Goal: Contribute content: Add original content to the website for others to see

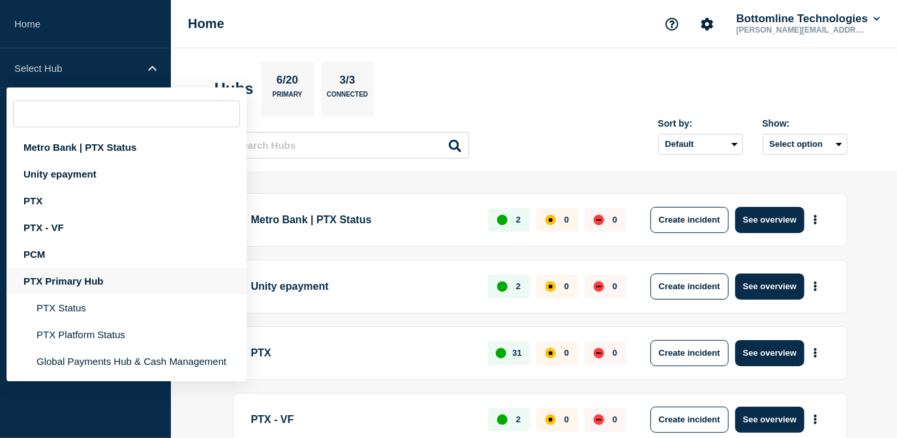
click at [53, 282] on div "PTX Primary Hub" at bounding box center [127, 280] width 240 height 27
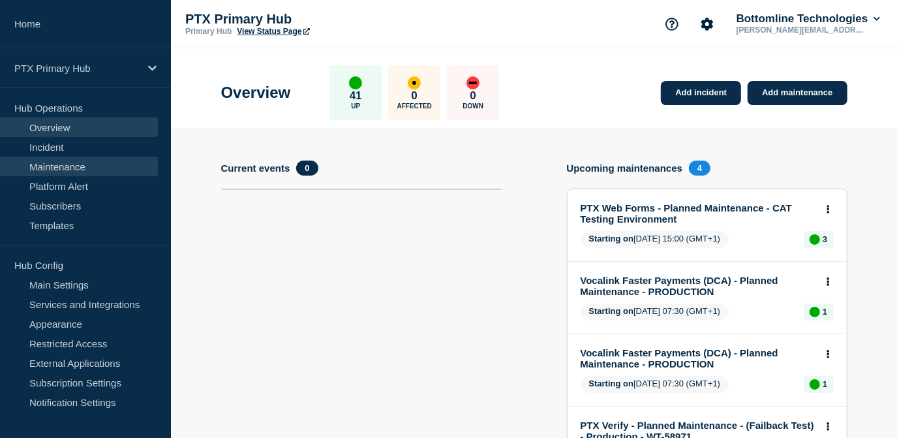
click at [78, 166] on link "Maintenance" at bounding box center [79, 167] width 158 height 20
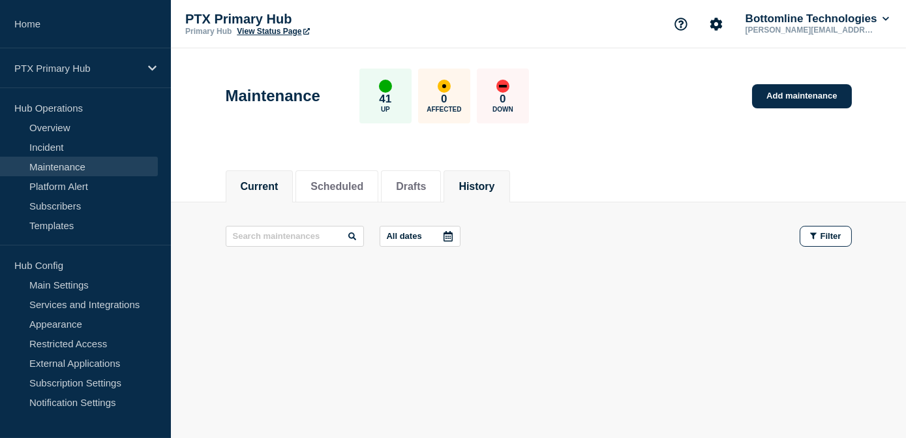
click at [478, 196] on li "History" at bounding box center [476, 186] width 66 height 32
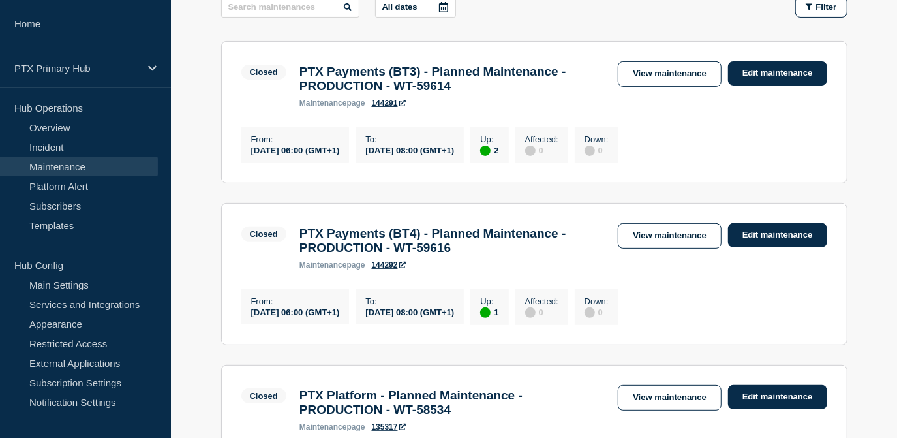
scroll to position [118, 0]
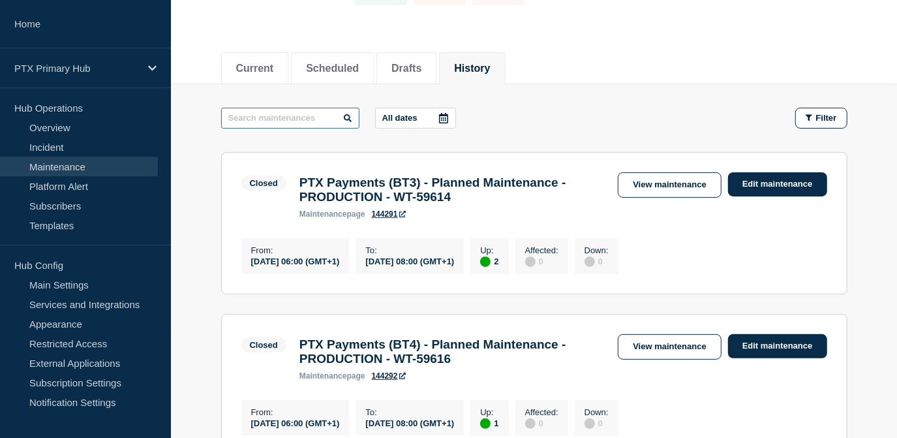
click at [283, 118] on input "text" at bounding box center [290, 118] width 138 height 21
click at [283, 117] on input "BT" at bounding box center [290, 118] width 138 height 21
type input "BT5"
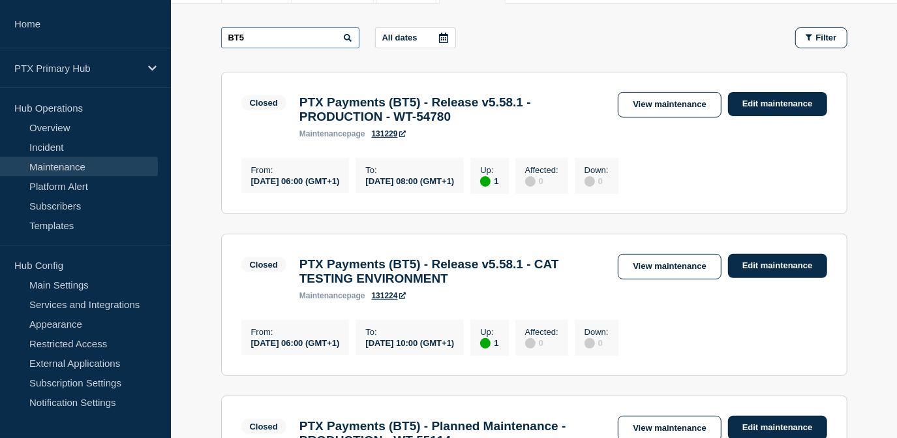
scroll to position [177, 0]
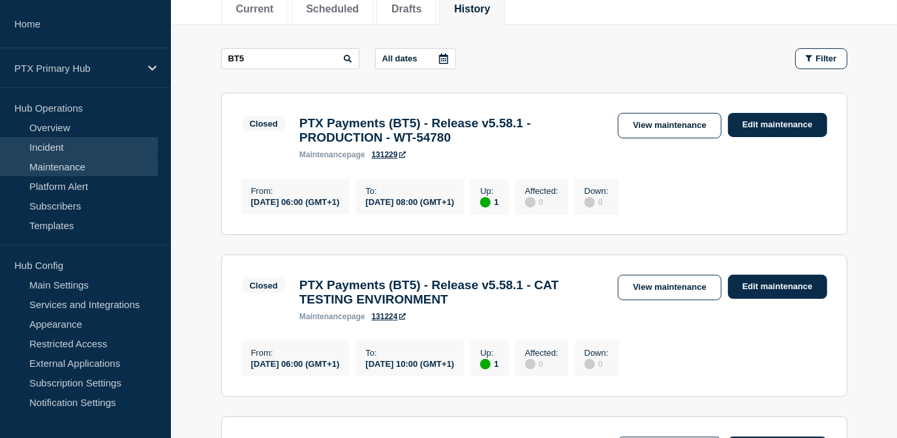
click at [61, 149] on link "Incident" at bounding box center [79, 147] width 158 height 20
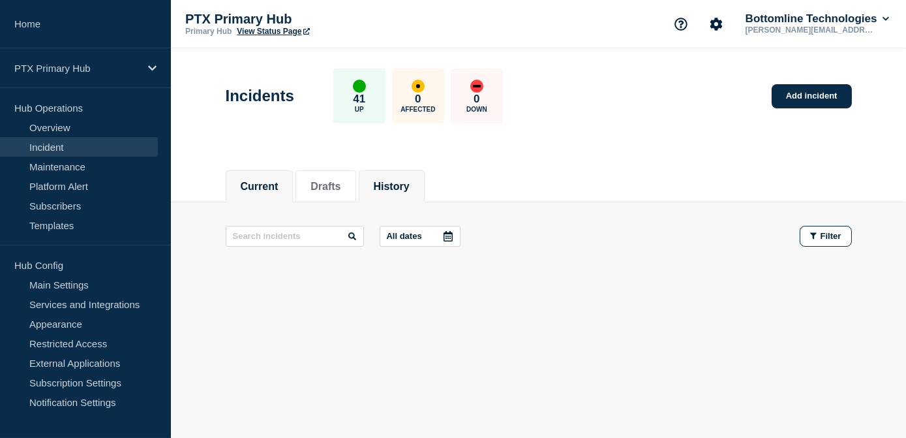
click at [382, 196] on li "History" at bounding box center [392, 186] width 66 height 32
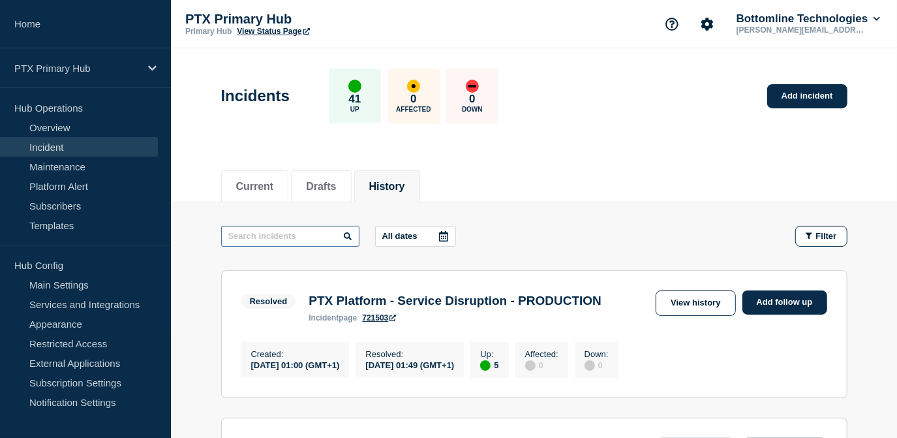
click at [303, 241] on input "text" at bounding box center [290, 236] width 138 height 21
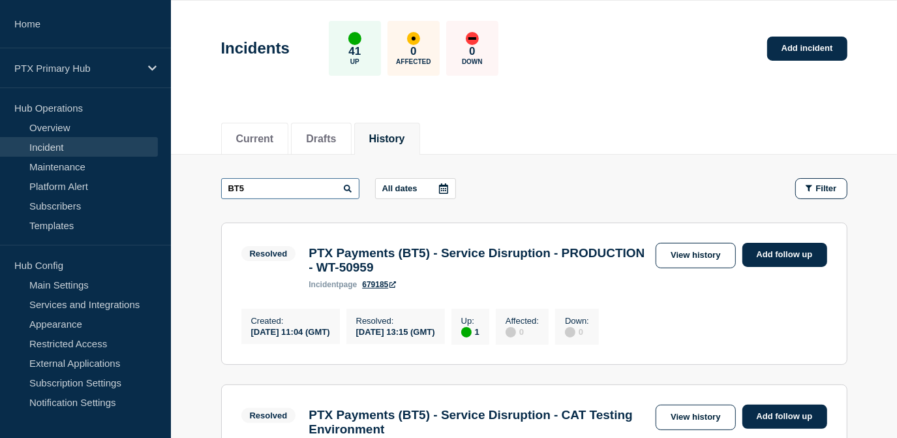
scroll to position [118, 0]
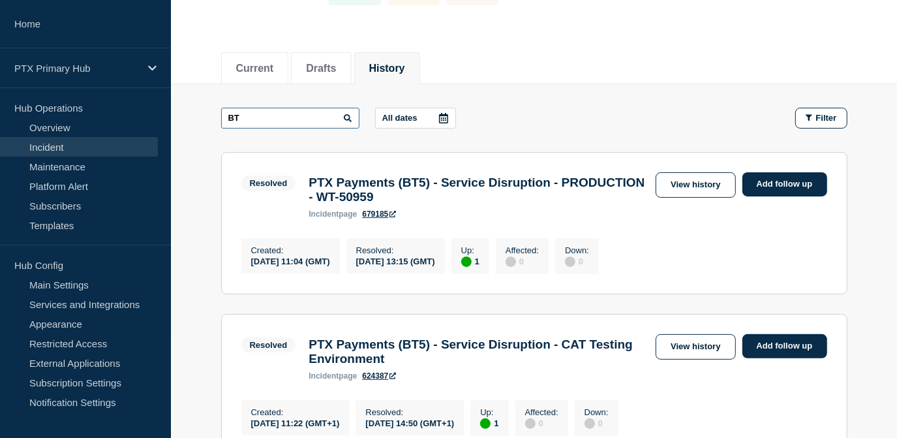
type input "B"
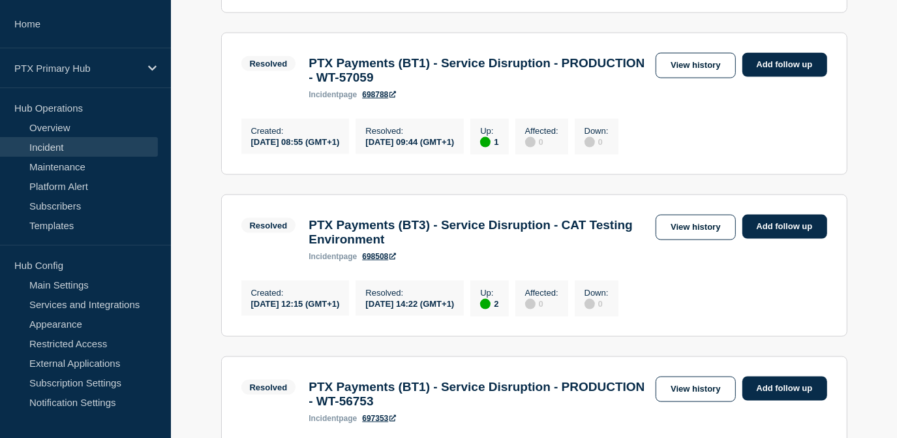
scroll to position [1186, 0]
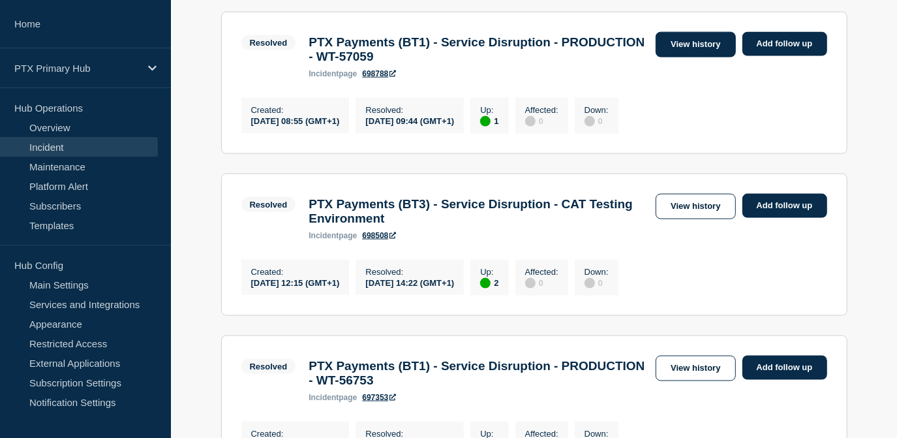
click at [672, 57] on link "View history" at bounding box center [695, 44] width 80 height 25
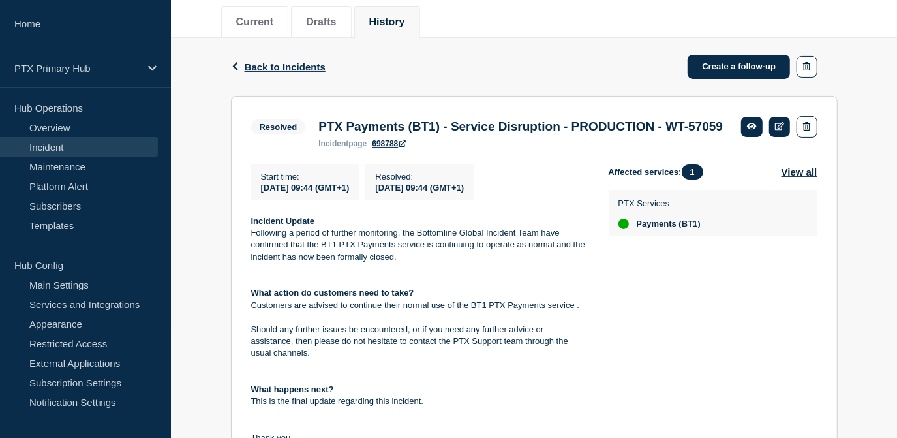
scroll to position [59, 0]
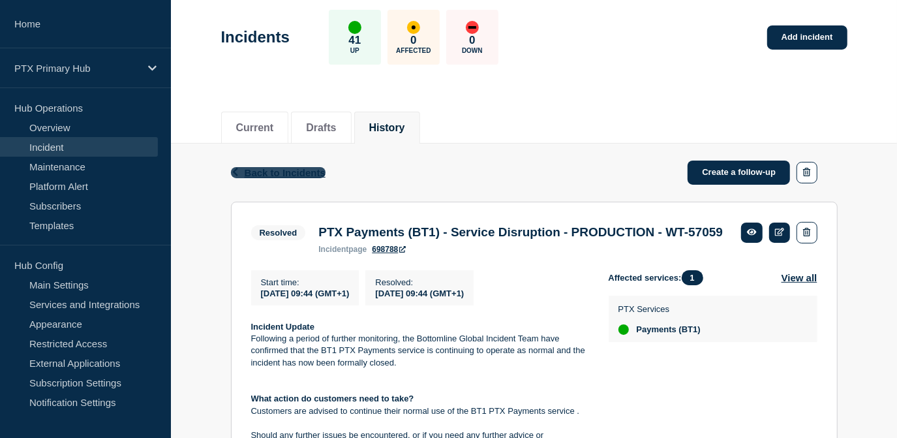
click at [283, 171] on span "Back to Incidents" at bounding box center [285, 172] width 81 height 11
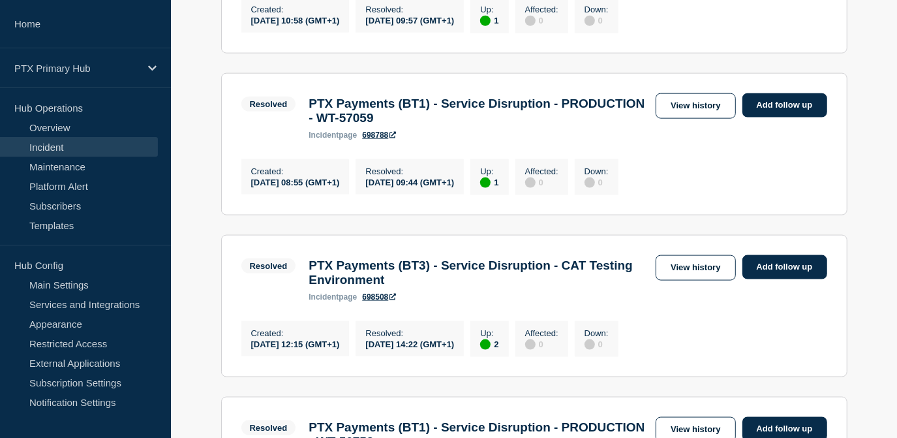
scroll to position [1126, 0]
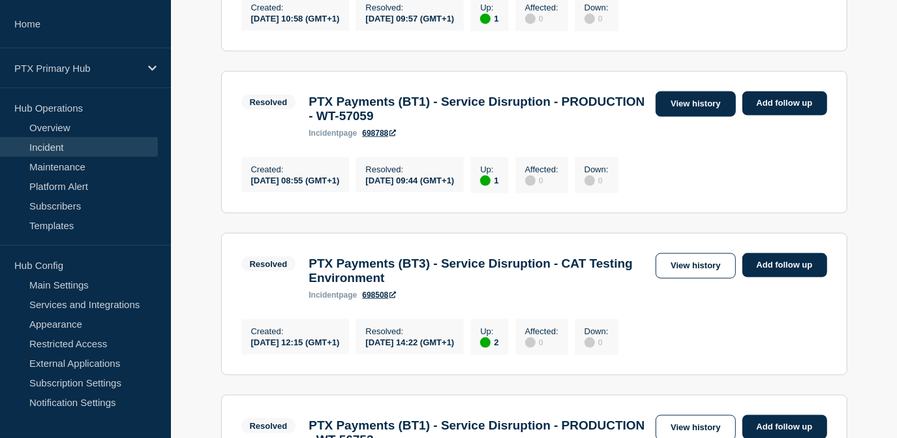
click at [694, 117] on link "View history" at bounding box center [695, 103] width 80 height 25
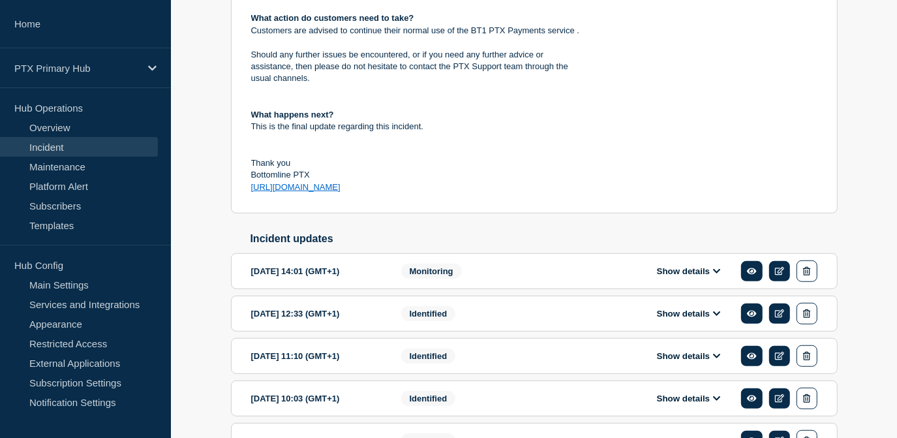
scroll to position [543, 0]
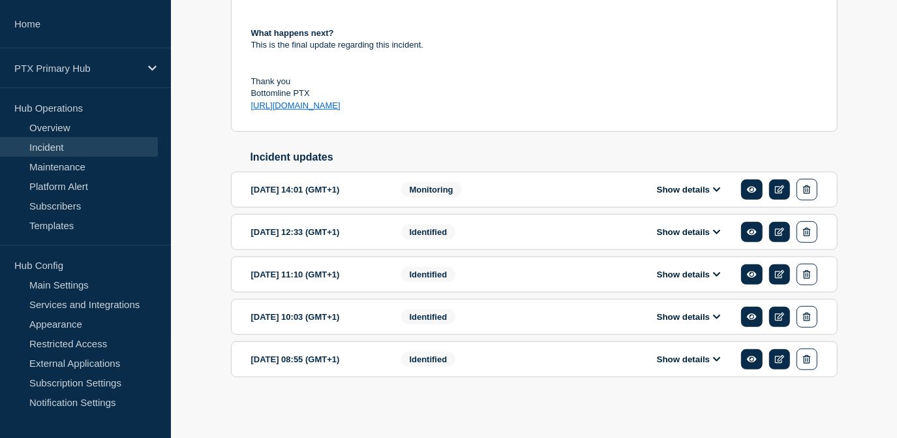
click at [679, 355] on button "Show details" at bounding box center [689, 358] width 72 height 11
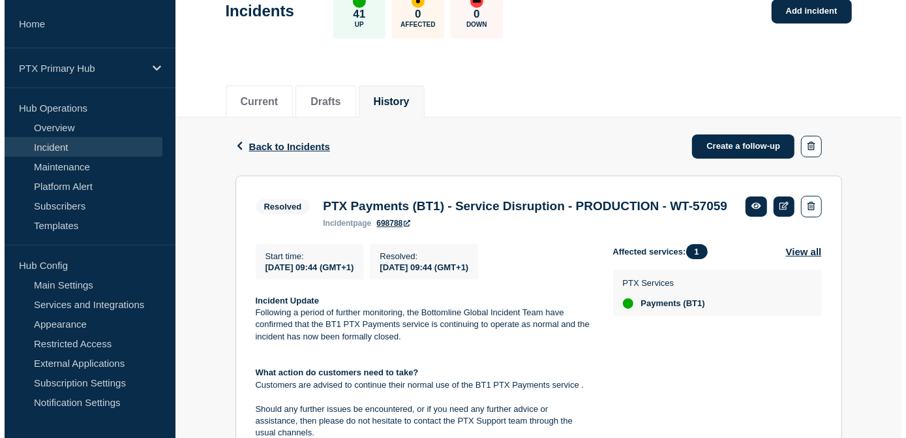
scroll to position [0, 0]
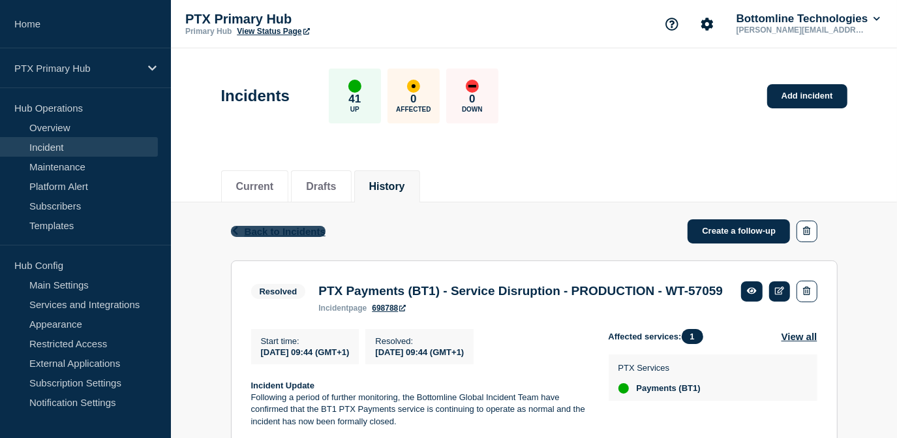
click at [267, 233] on span "Back to Incidents" at bounding box center [285, 231] width 81 height 11
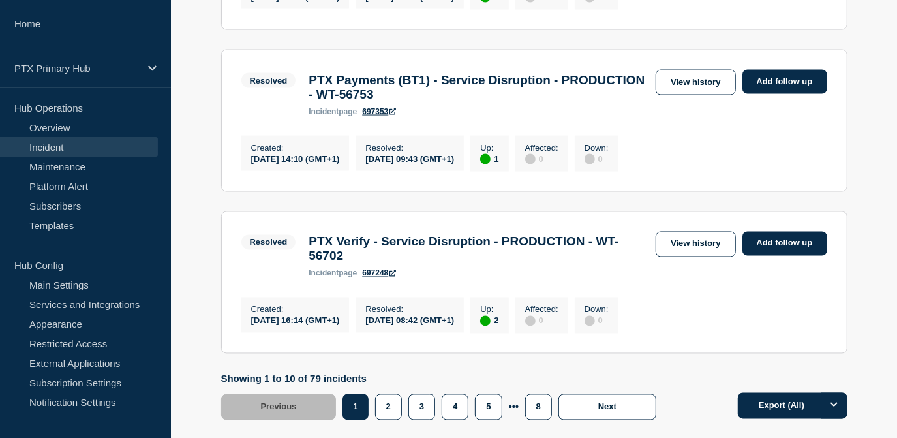
scroll to position [1658, 0]
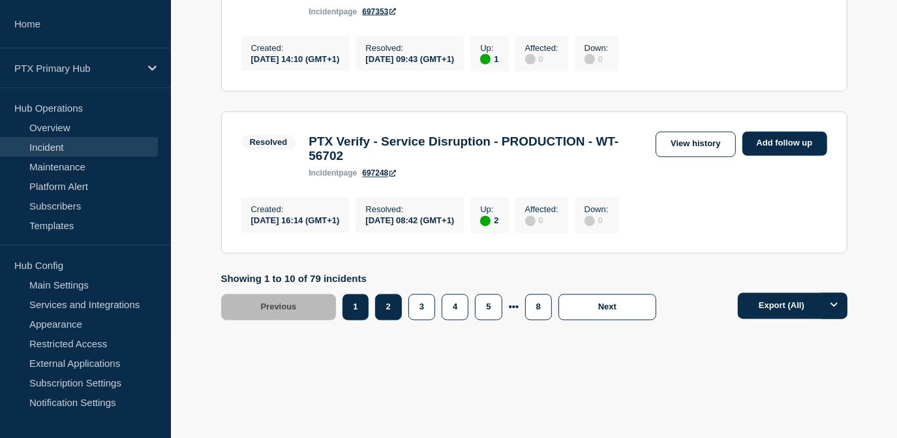
click at [386, 296] on button "2" at bounding box center [388, 307] width 27 height 26
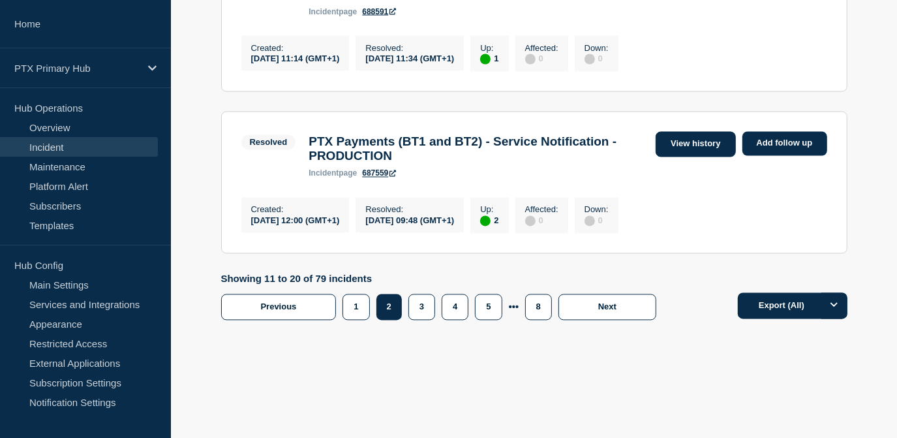
click at [659, 147] on link "View history" at bounding box center [695, 144] width 80 height 25
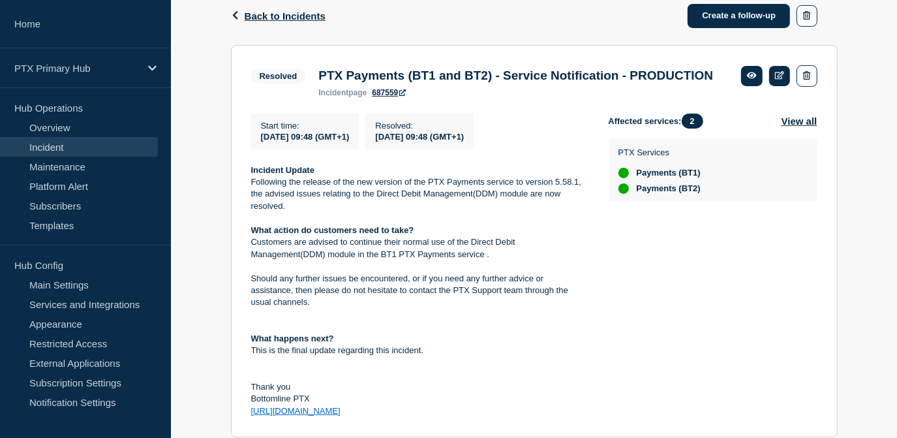
scroll to position [20, 0]
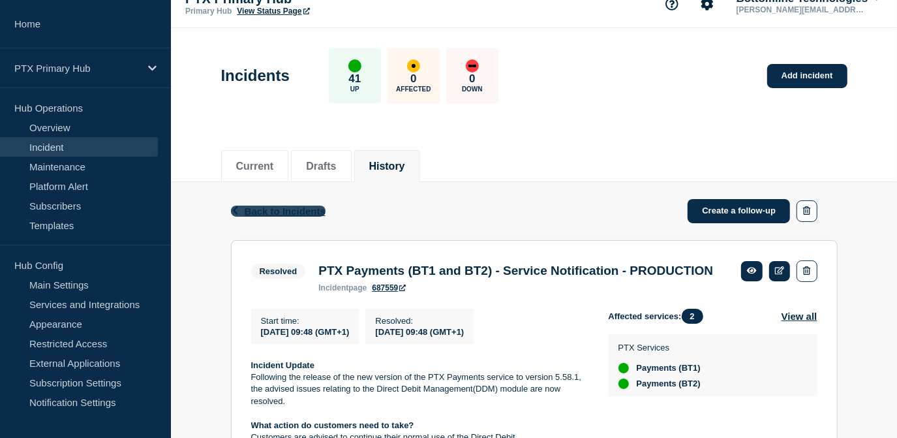
click at [290, 206] on span "Back to Incidents" at bounding box center [285, 210] width 81 height 11
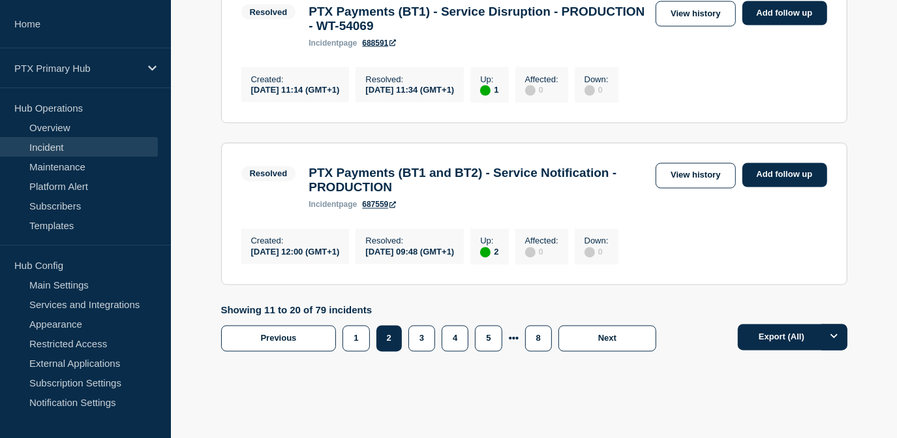
scroll to position [1660, 0]
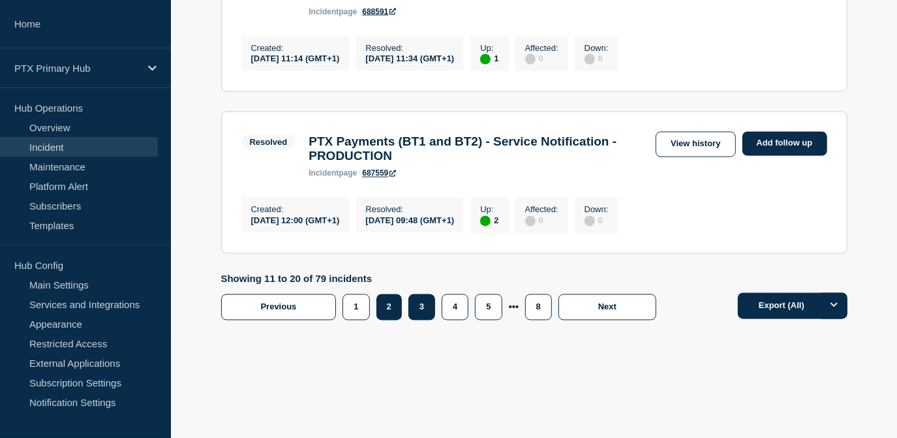
click at [417, 317] on button "3" at bounding box center [421, 307] width 27 height 26
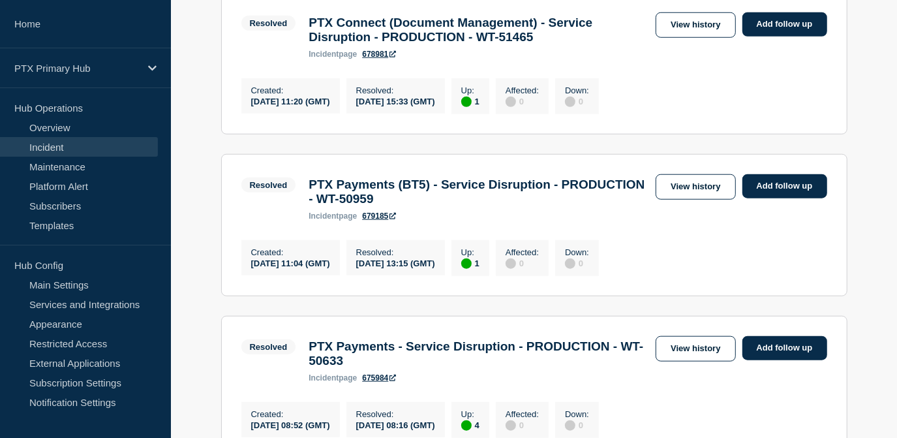
scroll to position [770, 0]
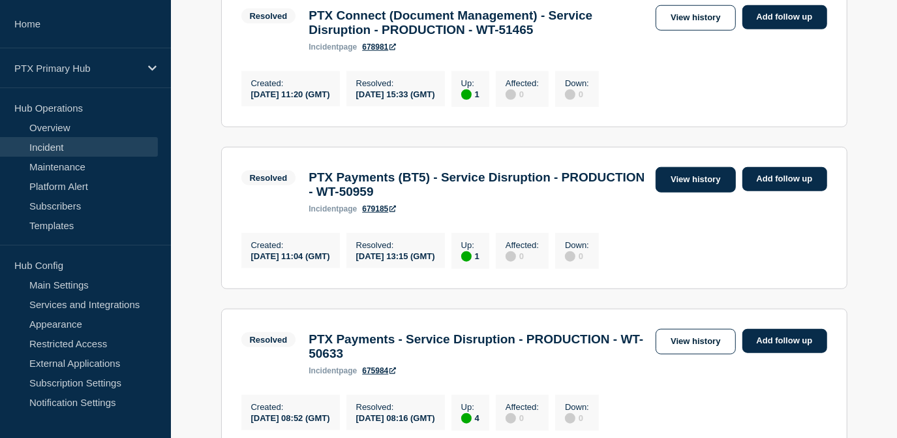
click at [687, 192] on link "View history" at bounding box center [695, 179] width 80 height 25
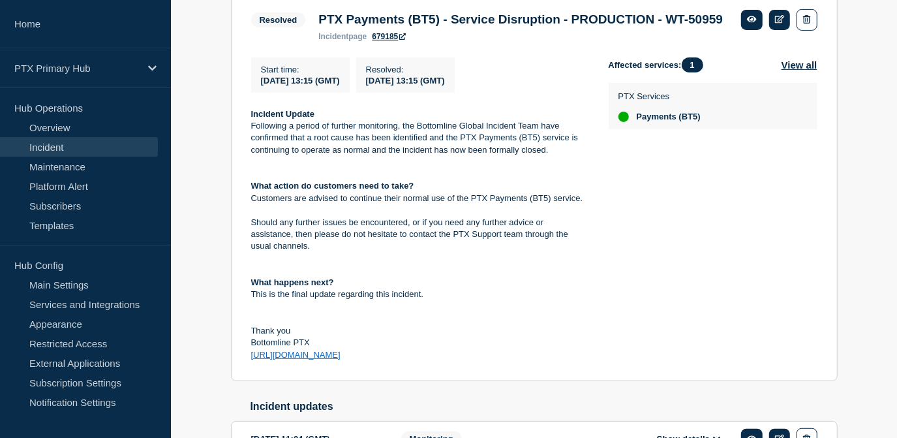
scroll to position [139, 0]
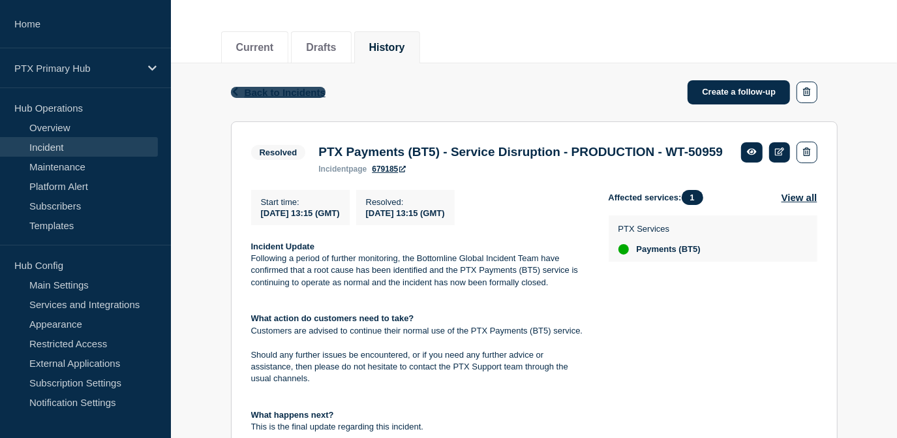
click at [291, 91] on span "Back to Incidents" at bounding box center [285, 92] width 81 height 11
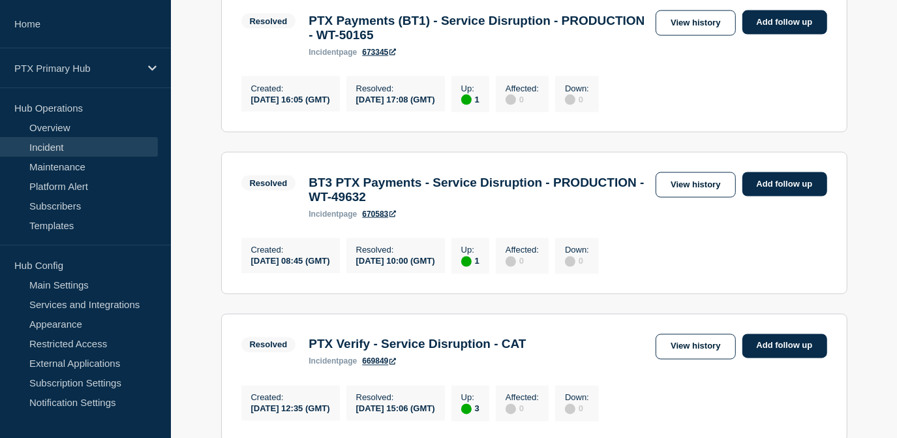
scroll to position [1498, 0]
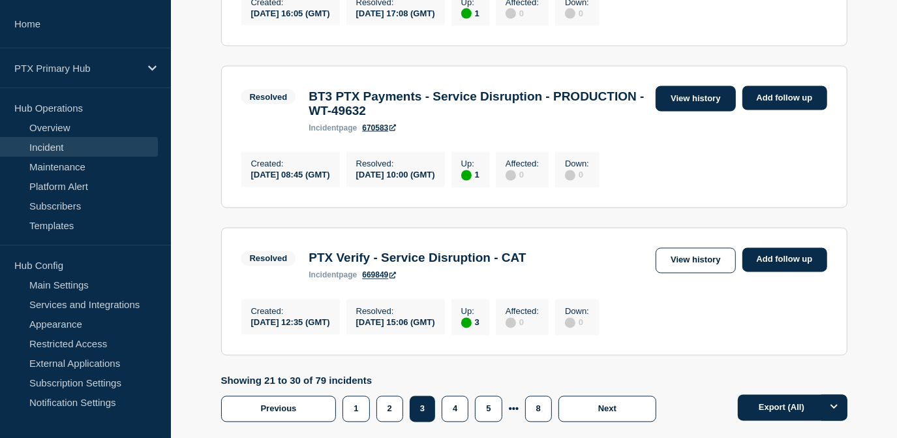
click at [685, 112] on link "View history" at bounding box center [695, 98] width 80 height 25
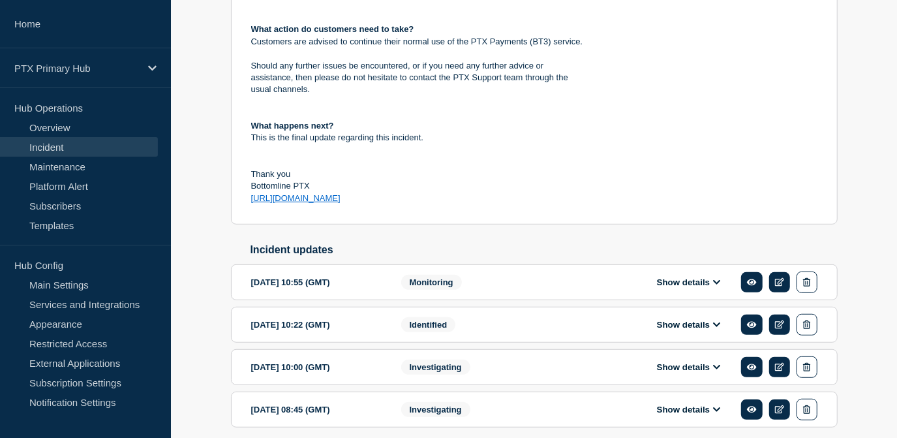
scroll to position [501, 0]
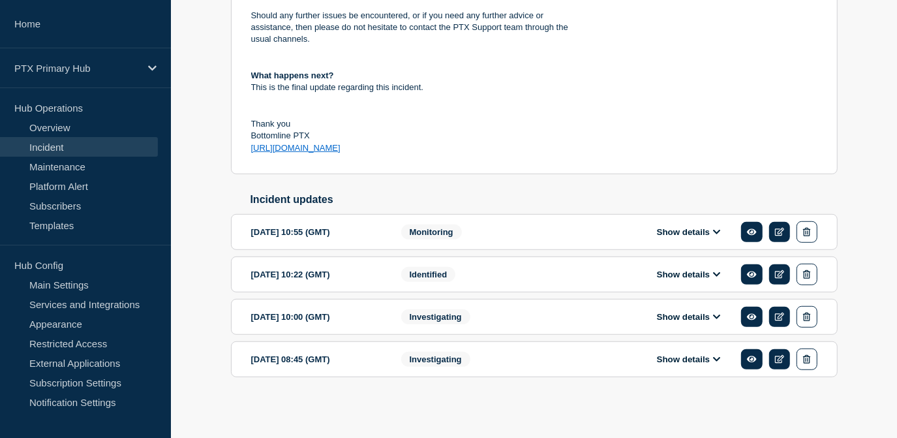
click at [672, 360] on button "Show details" at bounding box center [689, 358] width 72 height 11
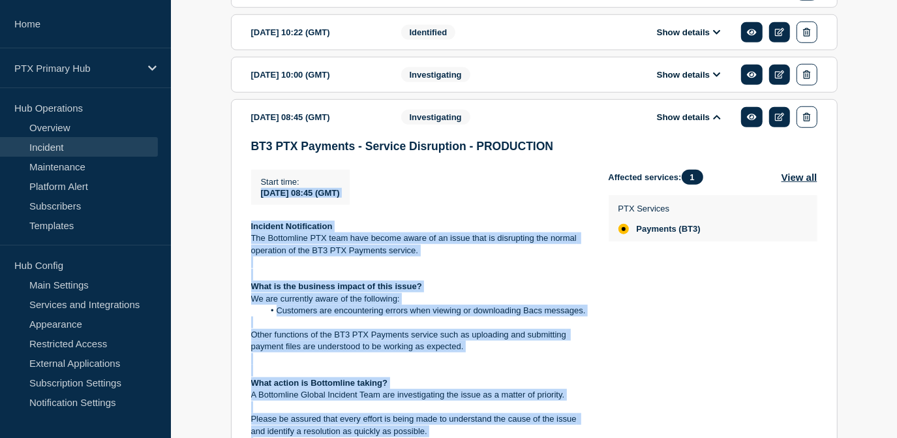
scroll to position [719, 0]
drag, startPoint x: 383, startPoint y: 363, endPoint x: 254, endPoint y: 244, distance: 176.3
click at [254, 244] on div "BT3 PTX Payments - Service Disruption - PRODUCTION Start time : [DATE] 08:45 (G…" at bounding box center [534, 390] width 566 height 500
drag, startPoint x: 254, startPoint y: 244, endPoint x: 408, endPoint y: 274, distance: 157.4
click at [409, 257] on p "The Bottomline PTX team have become aware of an issue that is disrupting the no…" at bounding box center [419, 245] width 336 height 24
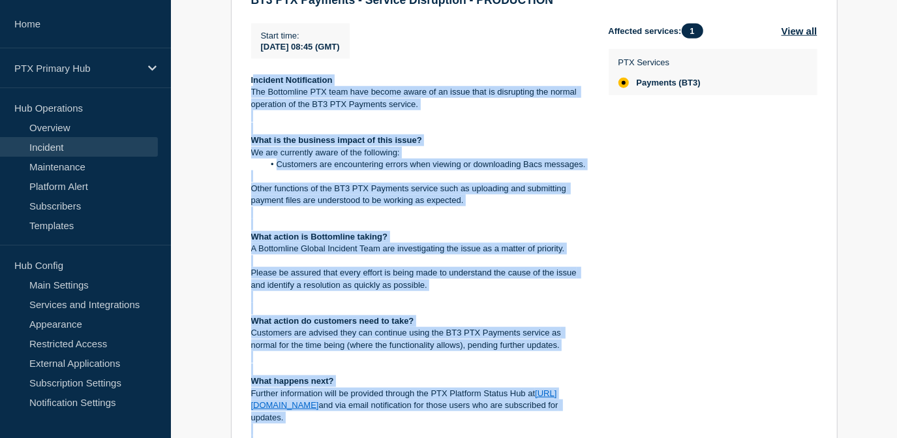
scroll to position [1015, 0]
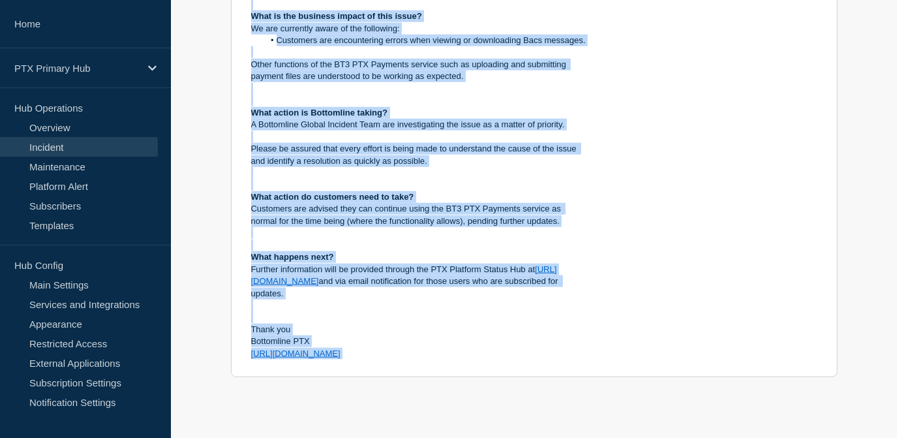
click at [406, 333] on p "Thank you" at bounding box center [419, 329] width 336 height 12
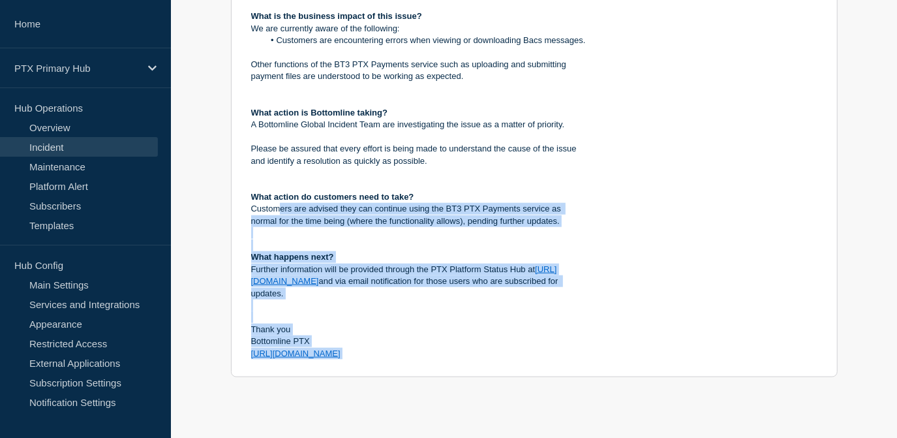
scroll to position [838, 0]
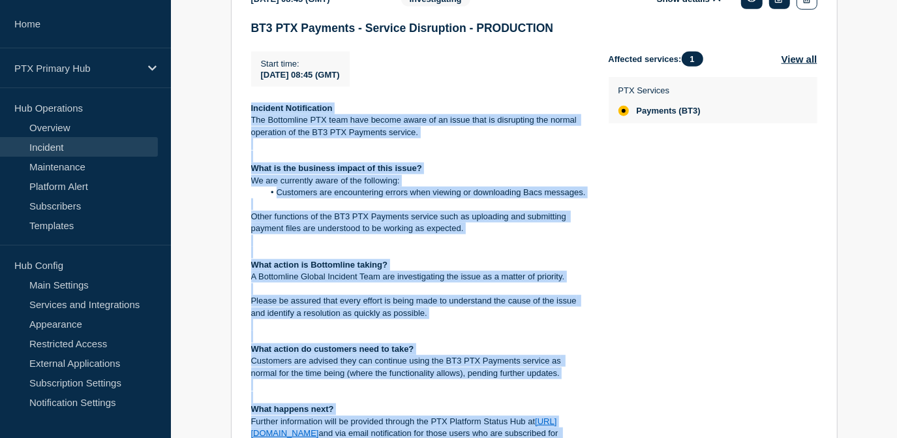
drag, startPoint x: 395, startPoint y: 365, endPoint x: 240, endPoint y: 136, distance: 276.7
click at [240, 136] on section "[DATE] 08:45 (GMT) Show details Investigating BT3 PTX Payments - Service Disrup…" at bounding box center [534, 255] width 606 height 548
copy div "Incident Notification The Bottomline PTX team have become aware of an issue tha…"
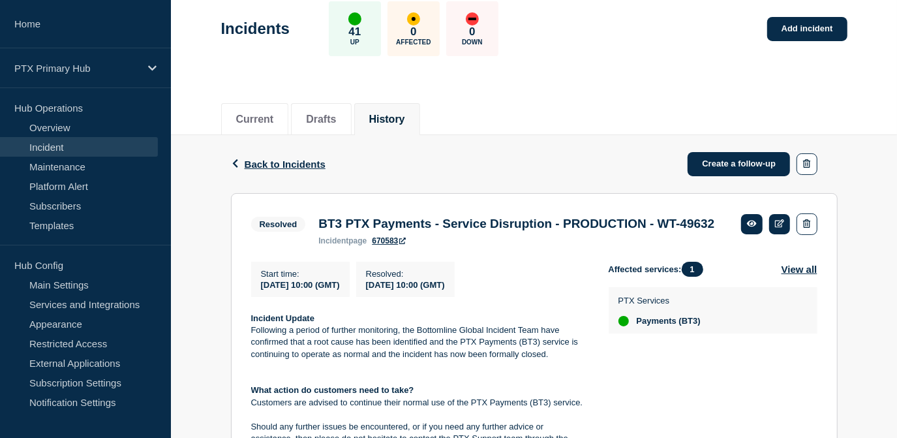
scroll to position [0, 0]
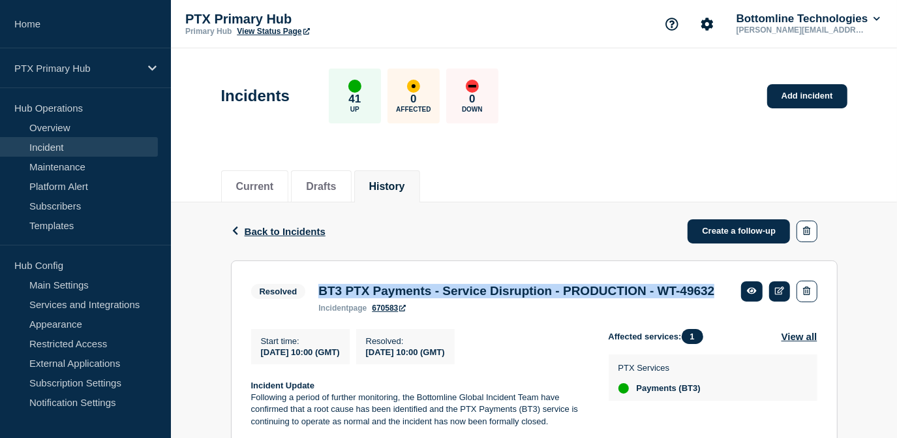
drag, startPoint x: 376, startPoint y: 312, endPoint x: 297, endPoint y: 290, distance: 82.0
click at [297, 290] on div "Resolved BT3 PTX Payments - Service Disruption - PRODUCTION - WT-49632 incident…" at bounding box center [486, 296] width 470 height 32
copy div "BT3 PTX Payments - Service Disruption - PRODUCTION - WT-49632"
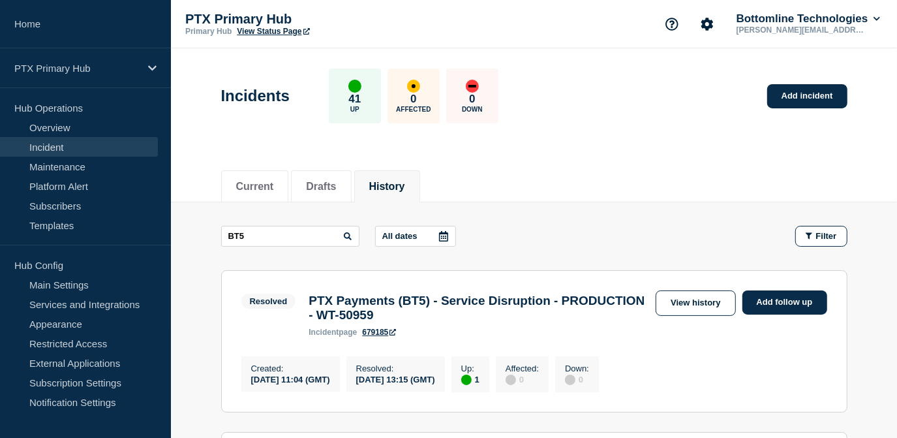
scroll to position [118, 0]
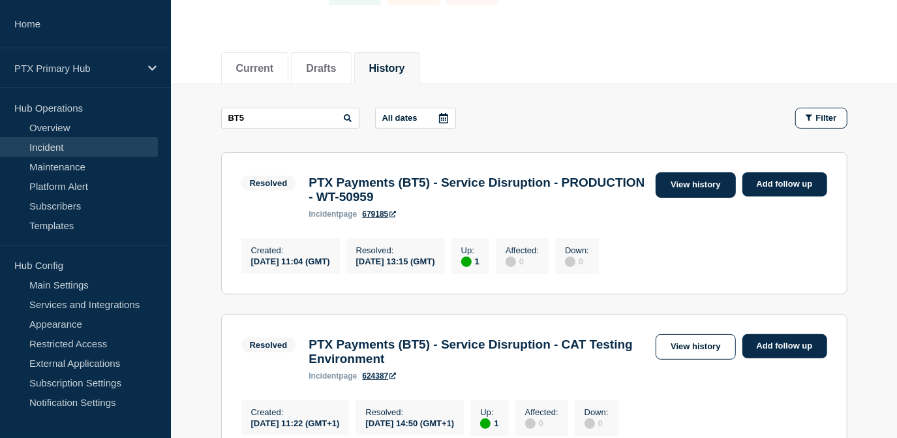
click at [675, 177] on link "View history" at bounding box center [695, 184] width 80 height 25
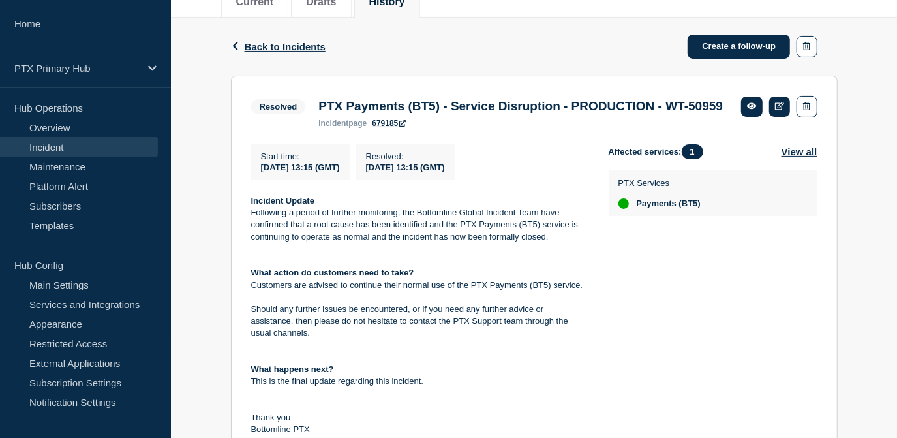
scroll to position [139, 0]
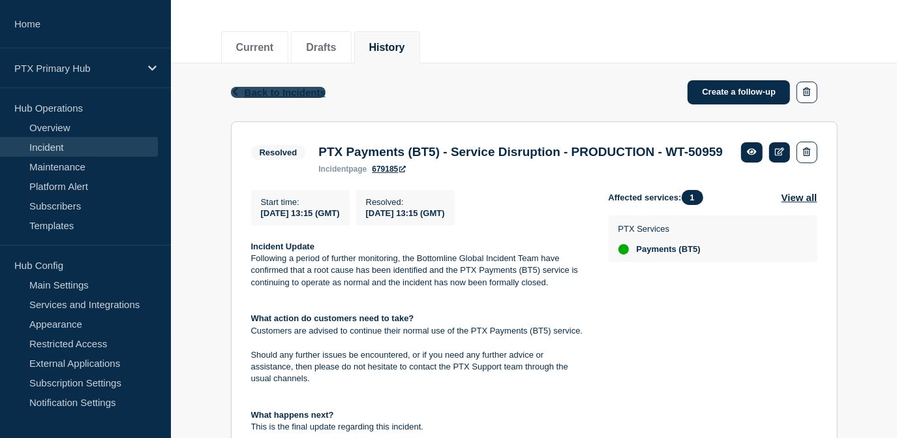
click at [299, 89] on span "Back to Incidents" at bounding box center [285, 92] width 81 height 11
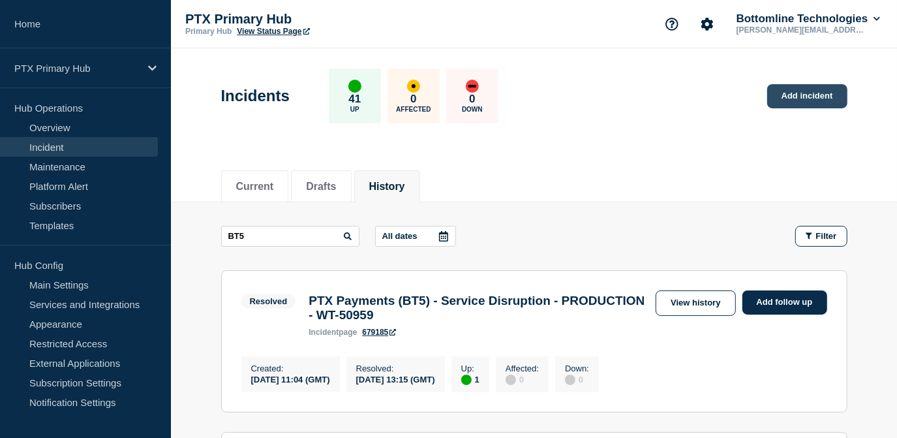
drag, startPoint x: 820, startPoint y: 102, endPoint x: 803, endPoint y: 106, distance: 17.4
click at [820, 102] on link "Add incident" at bounding box center [807, 96] width 80 height 24
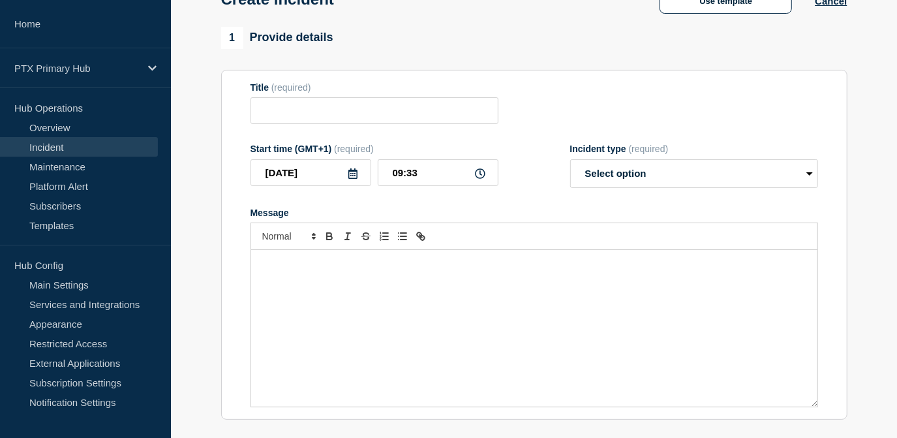
scroll to position [177, 0]
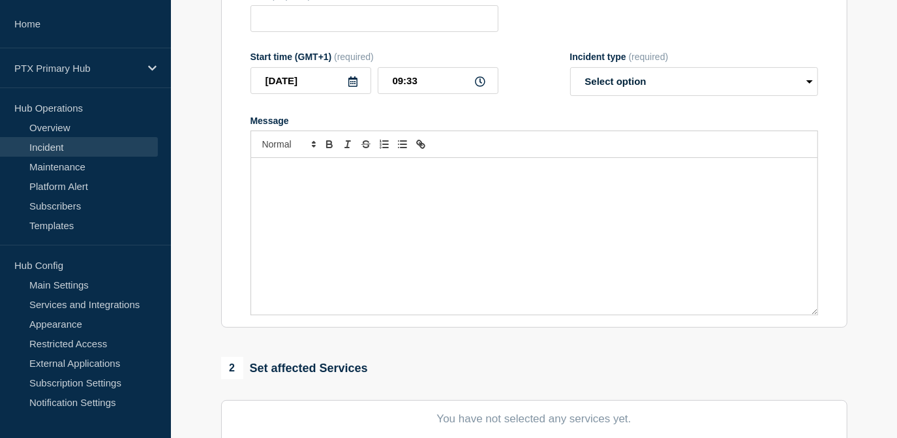
click at [325, 196] on div "Message" at bounding box center [534, 236] width 566 height 157
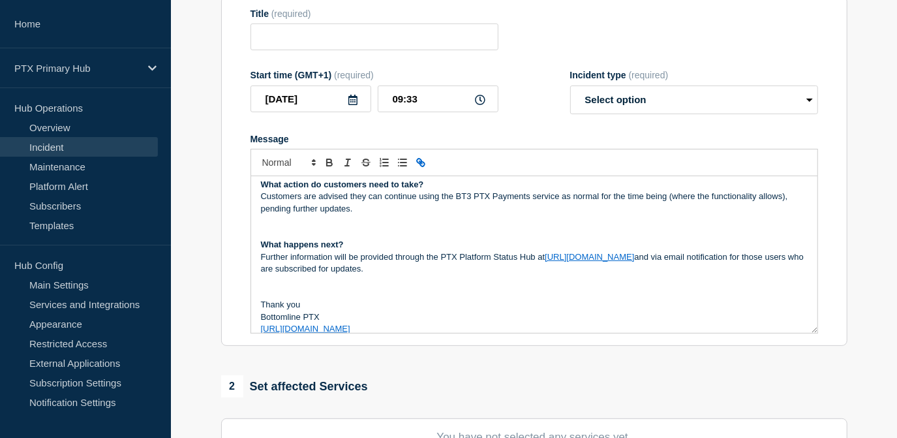
scroll to position [0, 0]
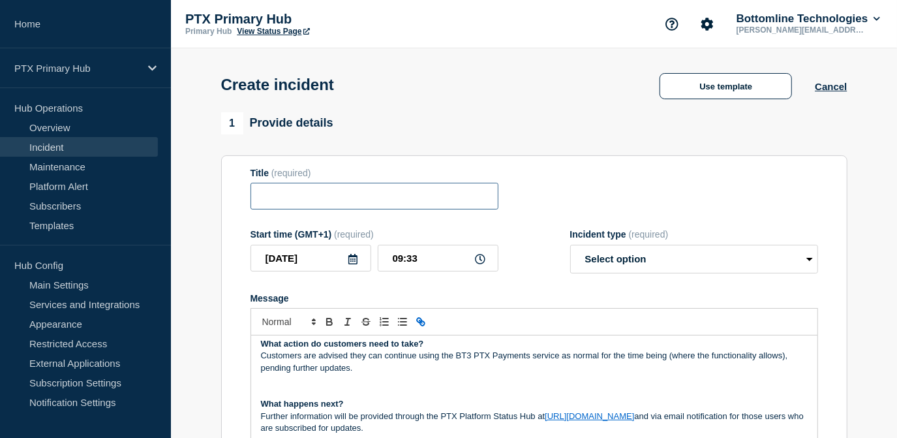
drag, startPoint x: 297, startPoint y: 198, endPoint x: 303, endPoint y: 199, distance: 6.6
click at [297, 198] on input "Title" at bounding box center [374, 196] width 248 height 27
paste input "BT3 PTX Payments - Service Disruption - PRODUCTION - WT-49632"
drag, startPoint x: 353, startPoint y: 198, endPoint x: 167, endPoint y: 198, distance: 186.5
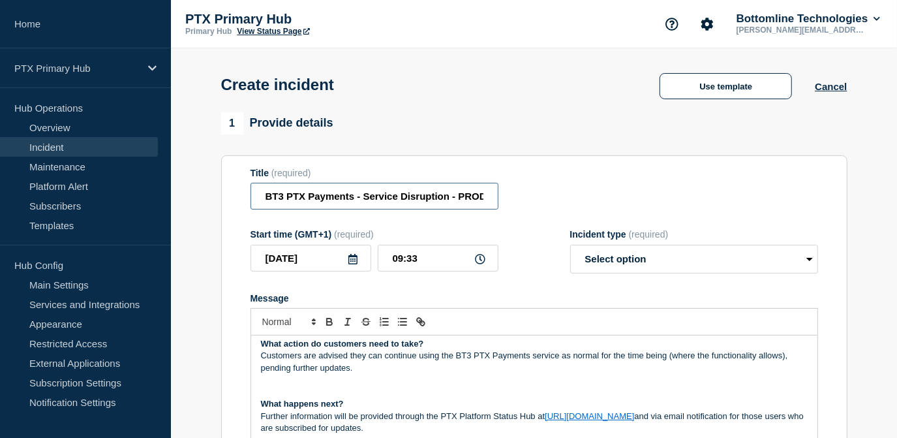
click at [367, 198] on input "BT3 PTX Payments - Service Disruption - PRODUCTION - WT-49632" at bounding box center [374, 196] width 248 height 27
drag, startPoint x: 355, startPoint y: 199, endPoint x: 188, endPoint y: 192, distance: 167.1
drag, startPoint x: 431, startPoint y: 207, endPoint x: 555, endPoint y: 203, distance: 124.0
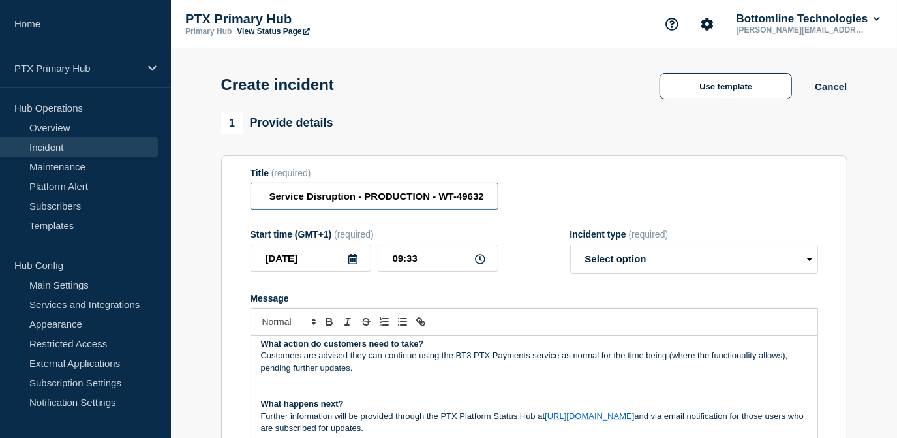
click at [555, 203] on div "Title (required) PTX Payments (BT5) - Service Disruption - PRODUCTION - WT-49632" at bounding box center [533, 189] width 567 height 42
click at [486, 201] on input "PTX Payments (BT5) - Service Disruption - PRODUCTION - WT-49632" at bounding box center [374, 196] width 248 height 27
drag, startPoint x: 473, startPoint y: 197, endPoint x: 554, endPoint y: 200, distance: 81.6
click at [554, 200] on div "Title (required) PTX Payments (BT5) - Service Disruption - PRODUCTION - WT-49632" at bounding box center [533, 189] width 567 height 42
click at [456, 196] on input "PTX Payments (BT5) - Service Disruption - PRODUCTION - WT-49632" at bounding box center [374, 196] width 248 height 27
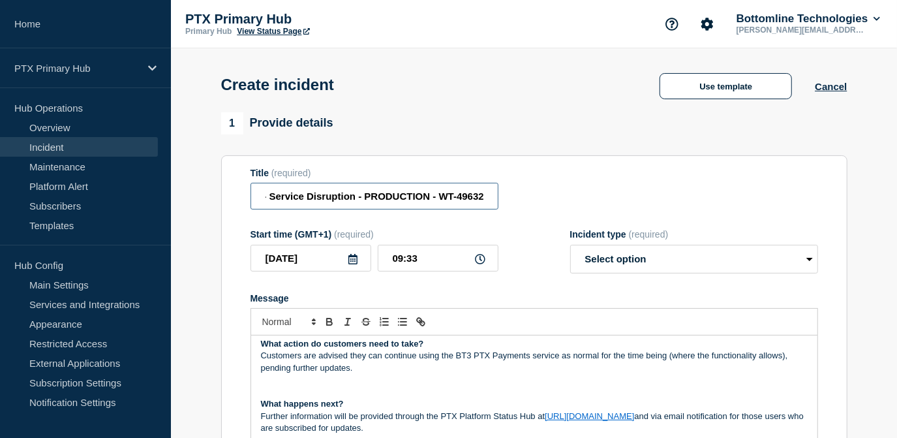
drag, startPoint x: 483, startPoint y: 197, endPoint x: 463, endPoint y: 200, distance: 20.4
click at [463, 200] on input "PTX Payments (BT5) - Service Disruption - PRODUCTION - WT-49632" at bounding box center [374, 196] width 248 height 27
click at [459, 197] on input "PTX Payments (BT5) - Service Disruption - PRODUCTION - WT-459924" at bounding box center [374, 196] width 248 height 27
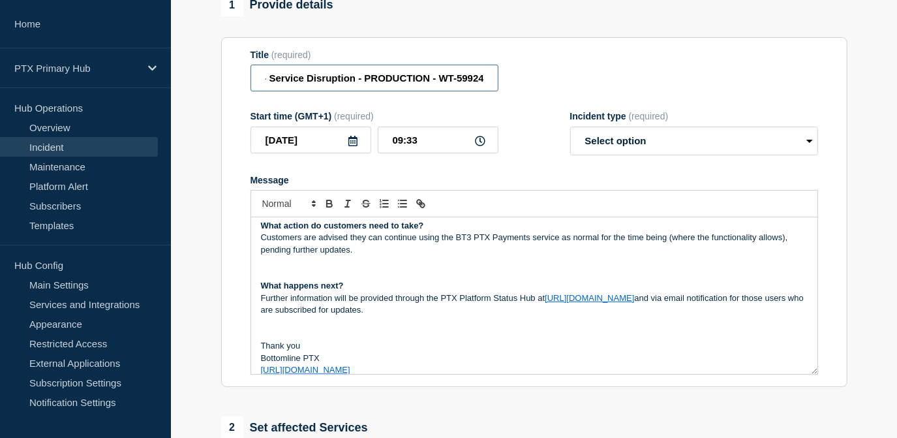
scroll to position [0, 0]
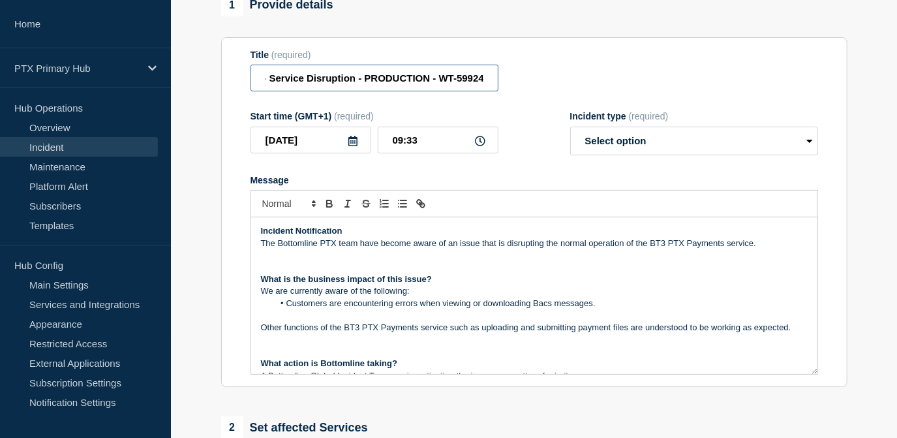
type input "PTX Payments (BT5) - Service Disruption - PRODUCTION - WT-59924"
click at [455, 245] on p "The Bottomline PTX team have become aware of an issue that is disrupting the no…" at bounding box center [534, 243] width 546 height 12
click at [726, 245] on p "The Bottomline PTX team have become aware of an issue that is disrupting the no…" at bounding box center [534, 243] width 546 height 12
drag, startPoint x: 723, startPoint y: 242, endPoint x: 650, endPoint y: 245, distance: 73.1
click at [650, 245] on p "The Bottomline PTX team have become aware of an issue that is disrupting the no…" at bounding box center [534, 243] width 546 height 12
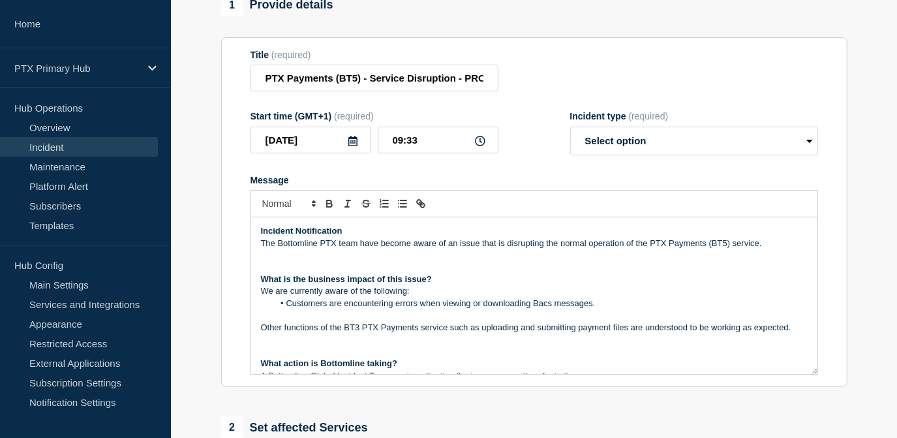
click at [770, 243] on p "The Bottomline PTX team have become aware of an issue that is disrupting the no…" at bounding box center [534, 243] width 546 height 12
click at [608, 137] on select "Select option Investigating Identified Monitoring" at bounding box center [694, 141] width 248 height 29
select select "investigating"
click at [570, 128] on select "Select option Investigating Identified Monitoring" at bounding box center [694, 141] width 248 height 29
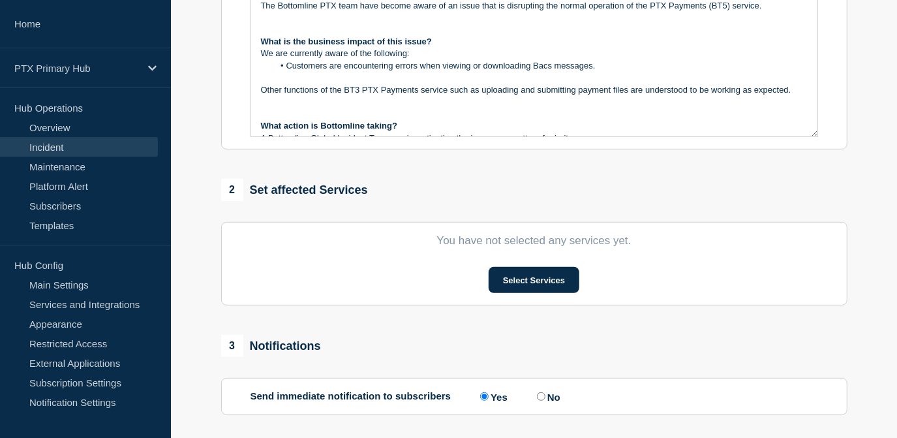
scroll to position [296, 0]
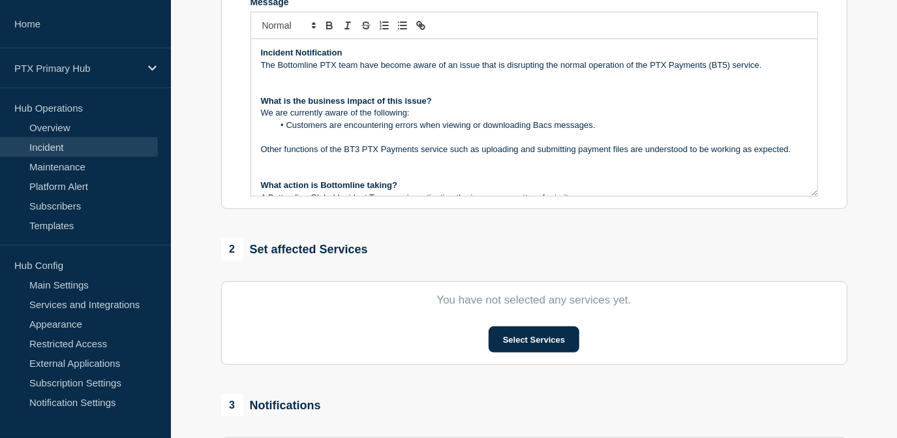
click at [424, 104] on strong "What is the business impact of this issue?" at bounding box center [346, 101] width 171 height 10
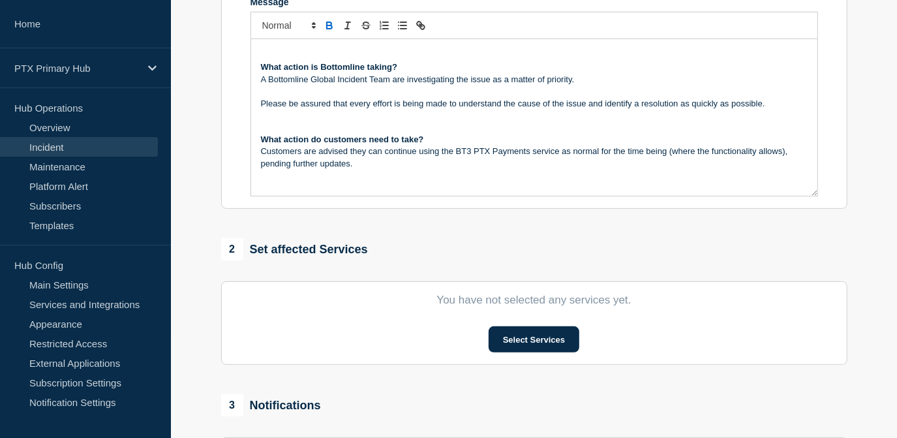
scroll to position [118, 0]
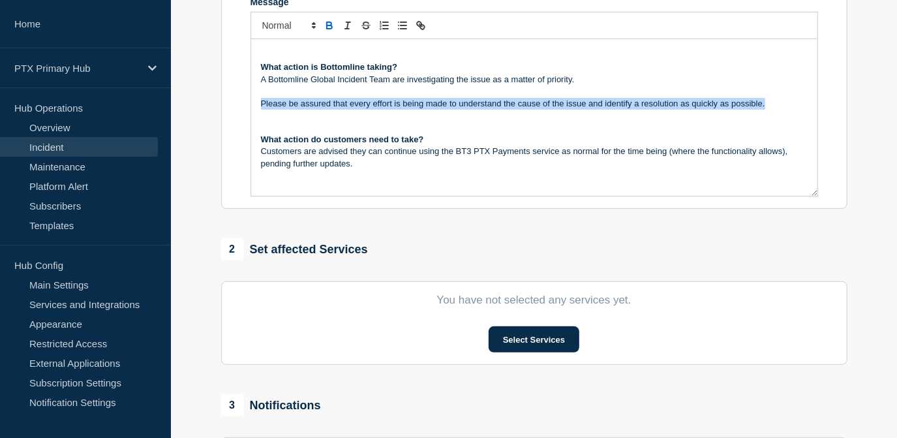
drag, startPoint x: 779, startPoint y: 105, endPoint x: 259, endPoint y: 102, distance: 520.4
click at [259, 102] on div "Incident Notification The Bottomline PTX team have become aware of an issue tha…" at bounding box center [534, 117] width 566 height 157
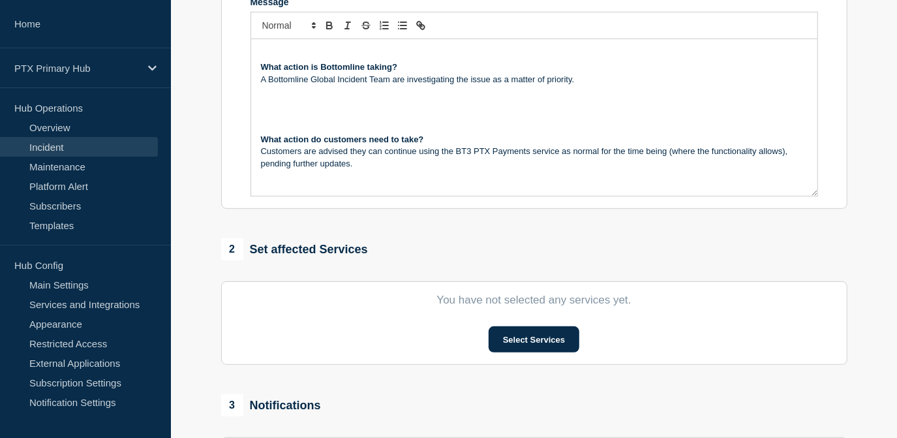
click at [262, 140] on strong "What action do customers need to take?" at bounding box center [342, 139] width 163 height 10
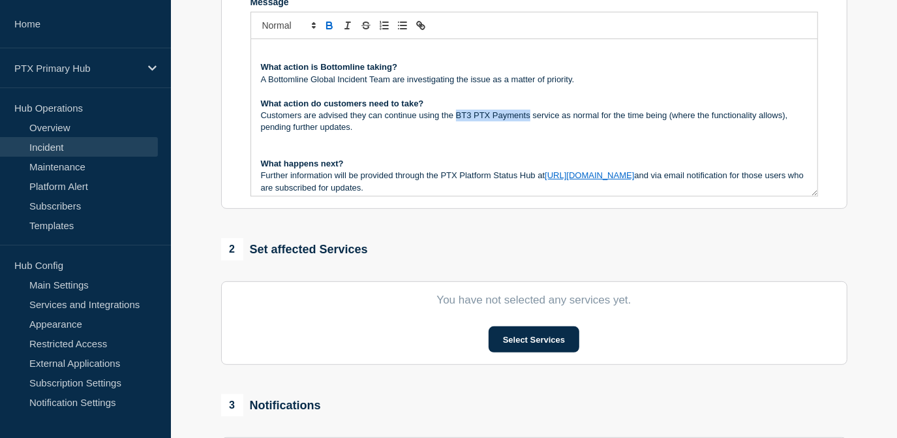
drag, startPoint x: 528, startPoint y: 117, endPoint x: 455, endPoint y: 119, distance: 73.1
click at [455, 119] on p "Customers are advised they can continue using the BT3 PTX Payments service as n…" at bounding box center [534, 122] width 546 height 24
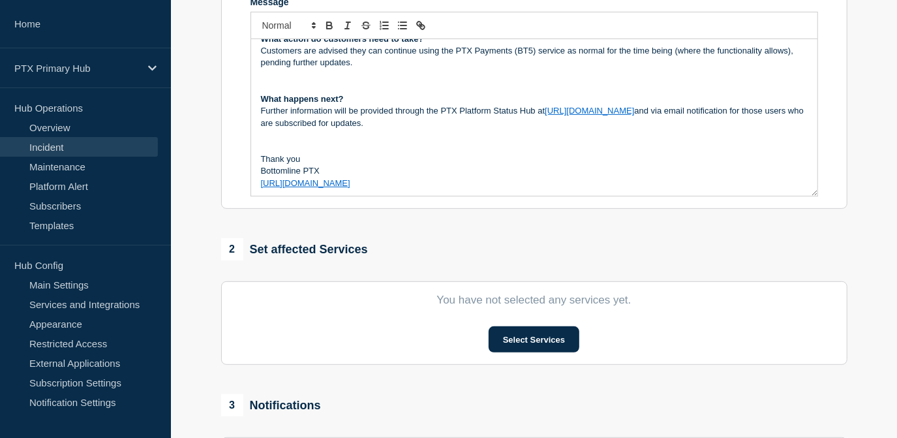
scroll to position [184, 0]
click at [541, 330] on button "Select Services" at bounding box center [533, 339] width 91 height 26
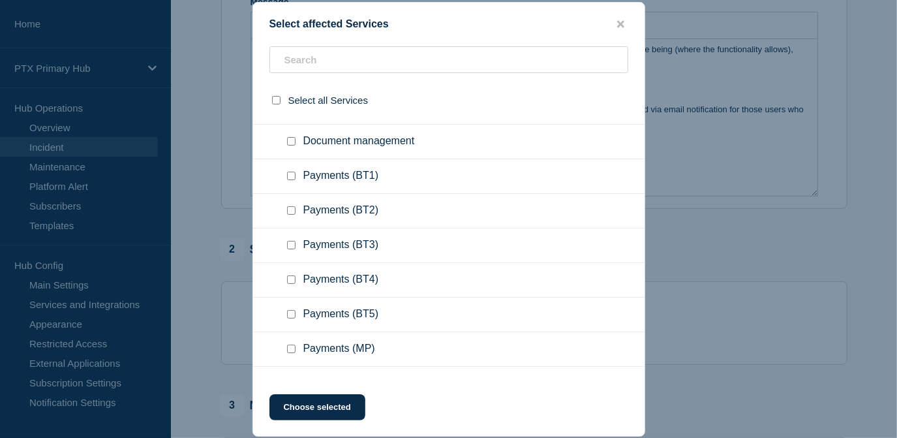
scroll to position [593, 0]
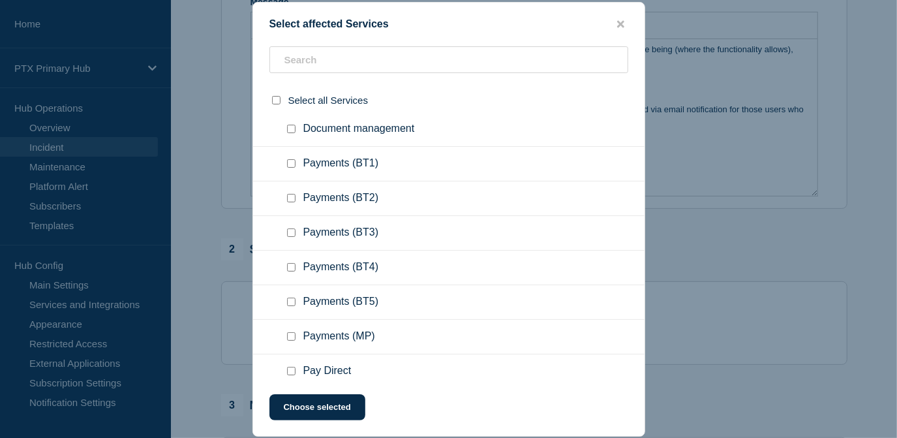
click at [288, 303] on input "Payments (BT5) checkbox" at bounding box center [291, 301] width 8 height 8
checkbox input "true"
click at [318, 414] on button "Choose selected" at bounding box center [317, 407] width 96 height 26
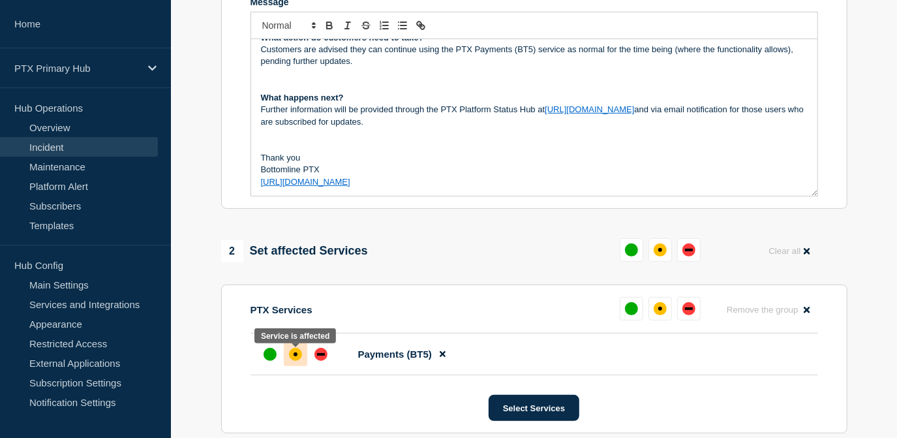
click at [293, 361] on div "affected" at bounding box center [295, 354] width 13 height 13
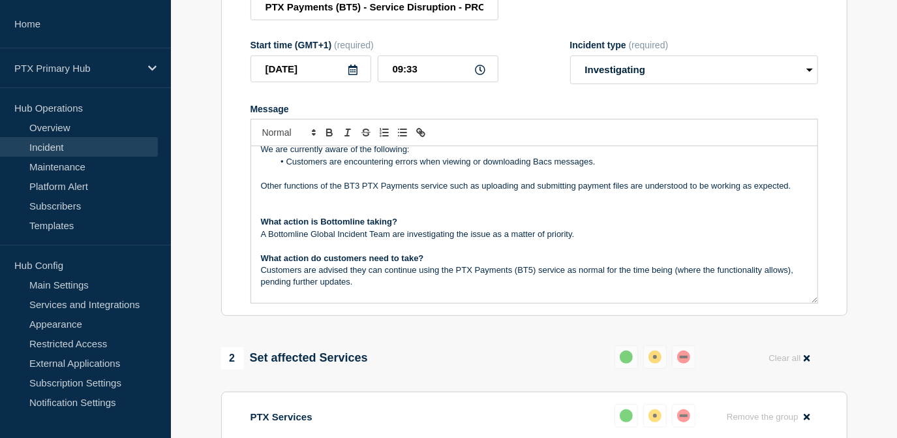
scroll to position [0, 0]
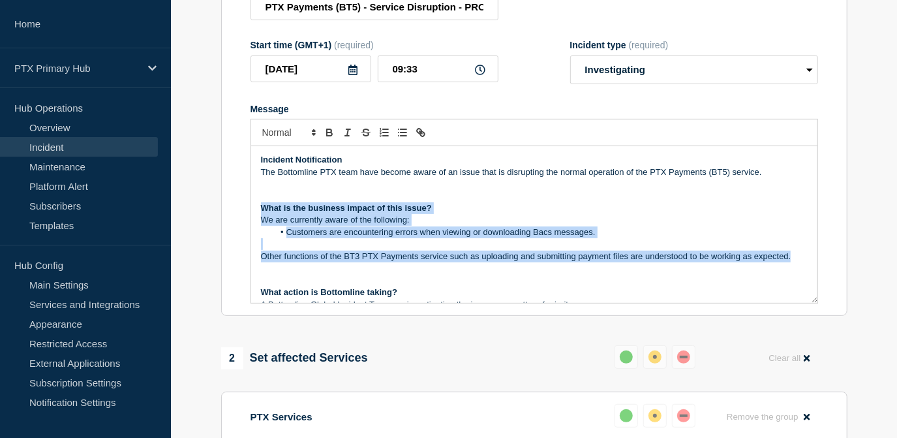
drag, startPoint x: 792, startPoint y: 257, endPoint x: 257, endPoint y: 206, distance: 537.2
click at [257, 206] on div "Incident Notification The Bottomline PTX team have become aware of an issue tha…" at bounding box center [534, 224] width 566 height 157
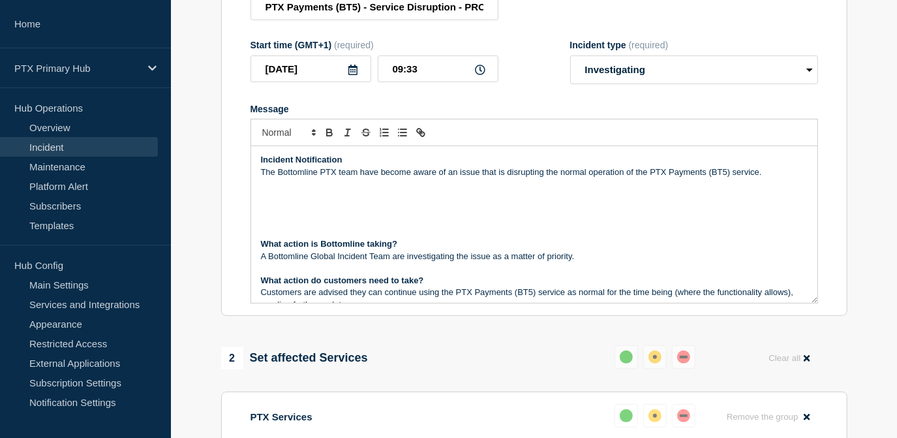
click at [261, 244] on strong "What action is Bottomline taking?" at bounding box center [329, 244] width 136 height 10
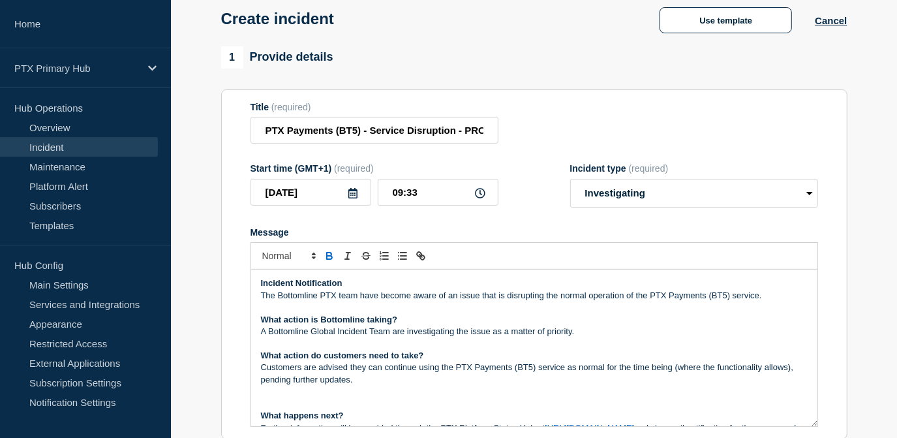
scroll to position [130, 0]
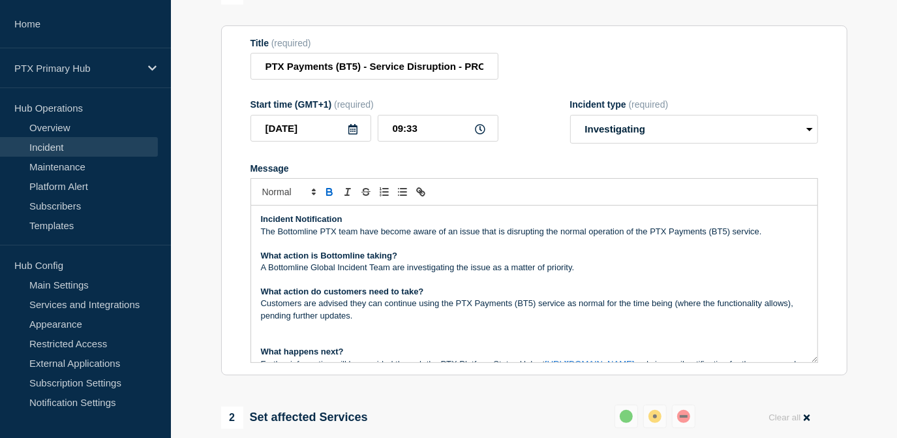
click at [440, 245] on p "Message" at bounding box center [534, 243] width 546 height 12
drag, startPoint x: 434, startPoint y: 232, endPoint x: 384, endPoint y: 239, distance: 50.6
click at [384, 237] on p "The Bottomline PTX team have become aware of an issue that is disrupting the no…" at bounding box center [534, 232] width 546 height 12
drag, startPoint x: 490, startPoint y: 269, endPoint x: 406, endPoint y: 274, distance: 84.3
click at [406, 273] on p "A Bottomline Global Incident Team are investigating the issue as a matter of pr…" at bounding box center [534, 268] width 546 height 12
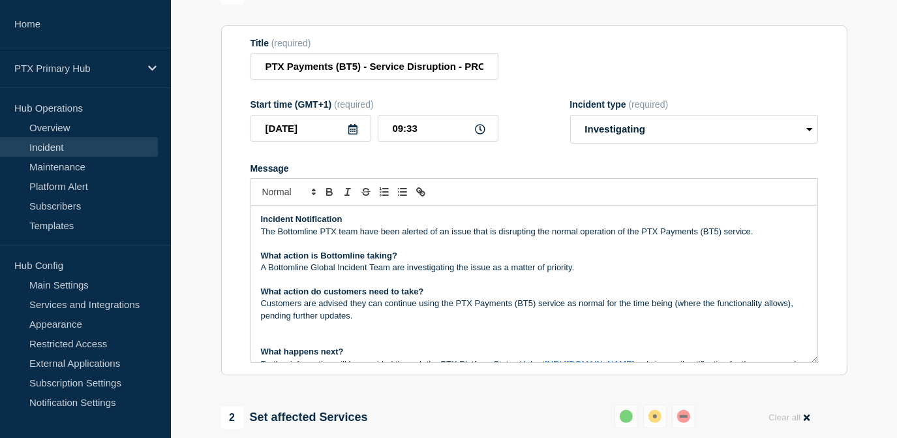
click at [515, 235] on p "The Bottomline PTX team have been alerted of an issue that is disrupting the no…" at bounding box center [534, 232] width 546 height 12
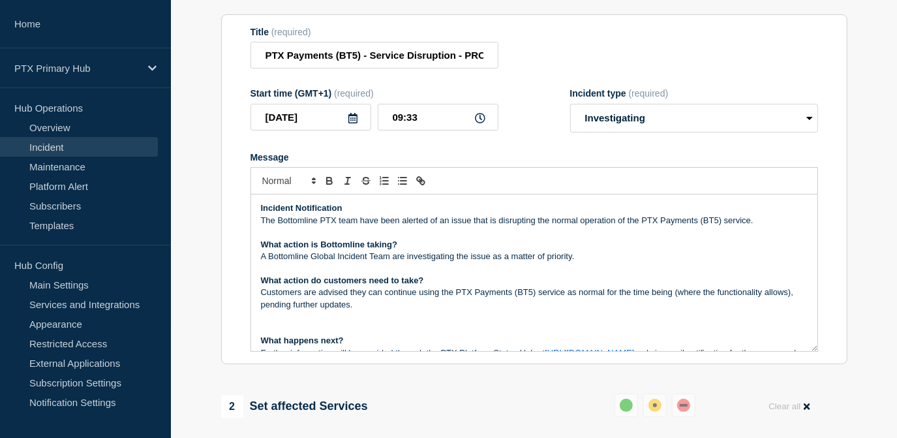
scroll to position [177, 0]
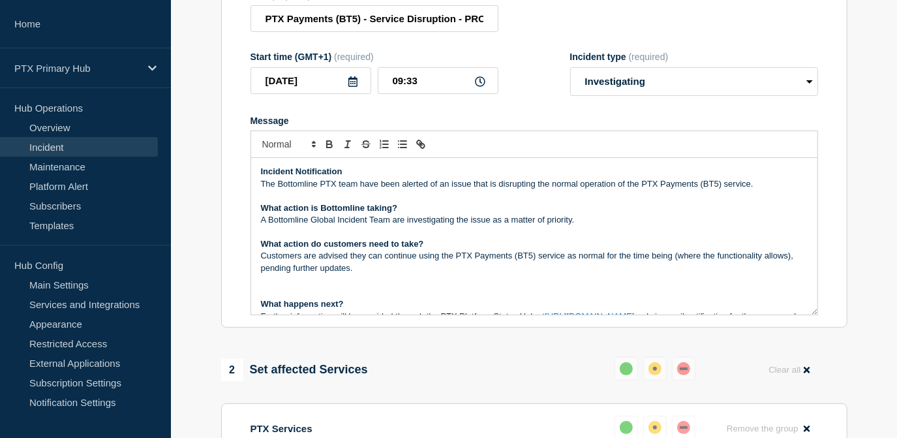
click at [756, 186] on p "The Bottomline PTX team have been alerted of an issue that is disrupting the no…" at bounding box center [534, 184] width 546 height 12
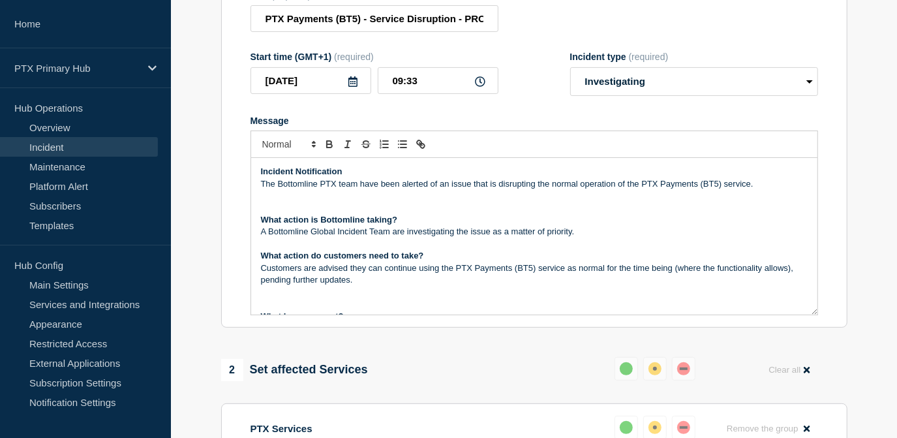
click at [588, 228] on p "A Bottomline Global Incident Team are investigating the issue as a matter of pr…" at bounding box center [534, 232] width 546 height 12
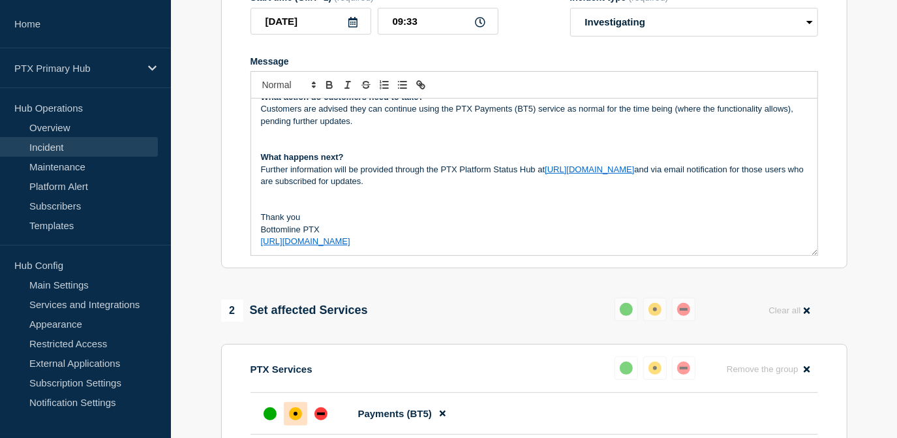
scroll to position [52, 0]
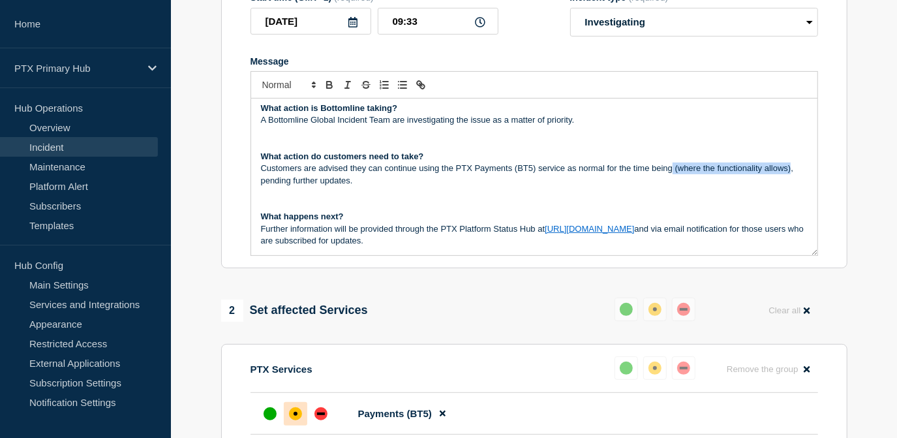
drag, startPoint x: 790, startPoint y: 168, endPoint x: 670, endPoint y: 170, distance: 119.3
click at [670, 170] on p "Customers are advised they can continue using the PTX Payments (BT5) service as…" at bounding box center [534, 174] width 546 height 24
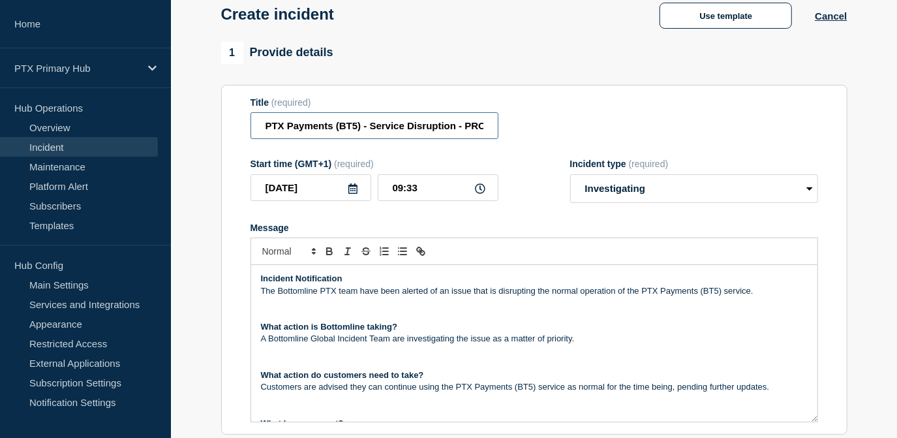
scroll to position [0, 100]
drag, startPoint x: 395, startPoint y: 140, endPoint x: 574, endPoint y: 125, distance: 180.0
click at [574, 125] on div "Title (required) PTX Payments (BT5) - Service Disruption - PRODUCTION - WT-59924" at bounding box center [533, 118] width 567 height 42
click at [557, 127] on div "Title (required) PTX Payments (BT5) - Service Disruption - PRODUCTION - WT-59924" at bounding box center [533, 118] width 567 height 42
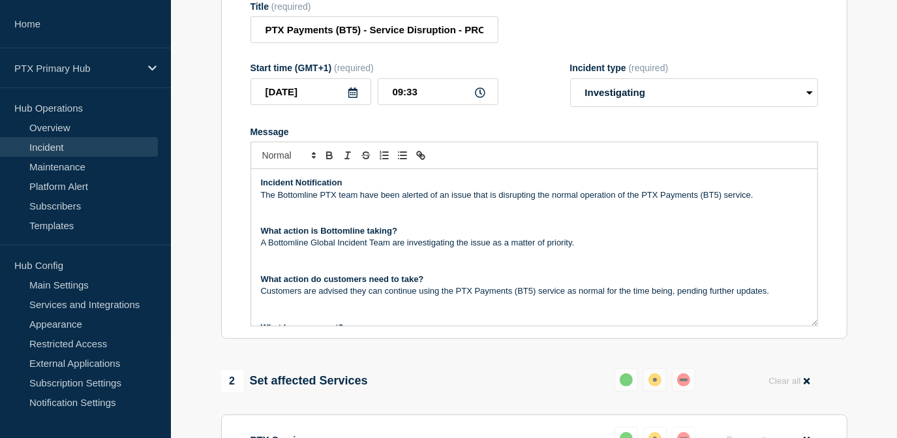
scroll to position [237, 0]
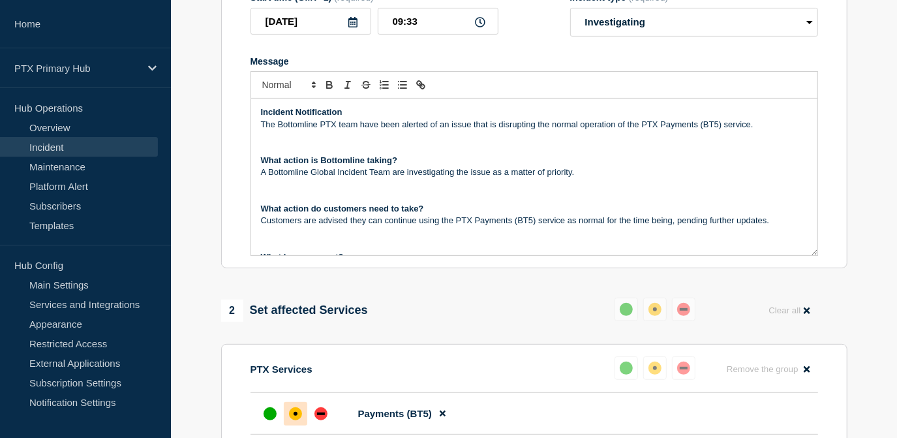
click at [453, 233] on p "Message" at bounding box center [534, 233] width 546 height 12
click at [486, 190] on p "Message" at bounding box center [534, 185] width 546 height 12
drag, startPoint x: 489, startPoint y: 187, endPoint x: 509, endPoint y: 162, distance: 31.5
click at [492, 184] on p "Message" at bounding box center [534, 185] width 546 height 12
click at [513, 160] on p "What action is Bottomline taking?" at bounding box center [534, 161] width 546 height 12
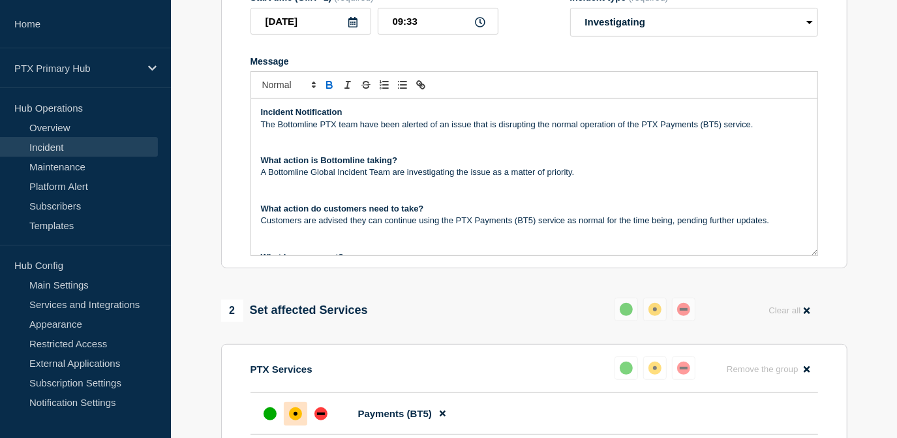
click at [530, 134] on p "Message" at bounding box center [534, 136] width 546 height 12
click at [534, 129] on p "The Bottomline PTX team have been alerted of an issue that is disrupting the no…" at bounding box center [534, 125] width 546 height 12
